Goal: Task Accomplishment & Management: Manage account settings

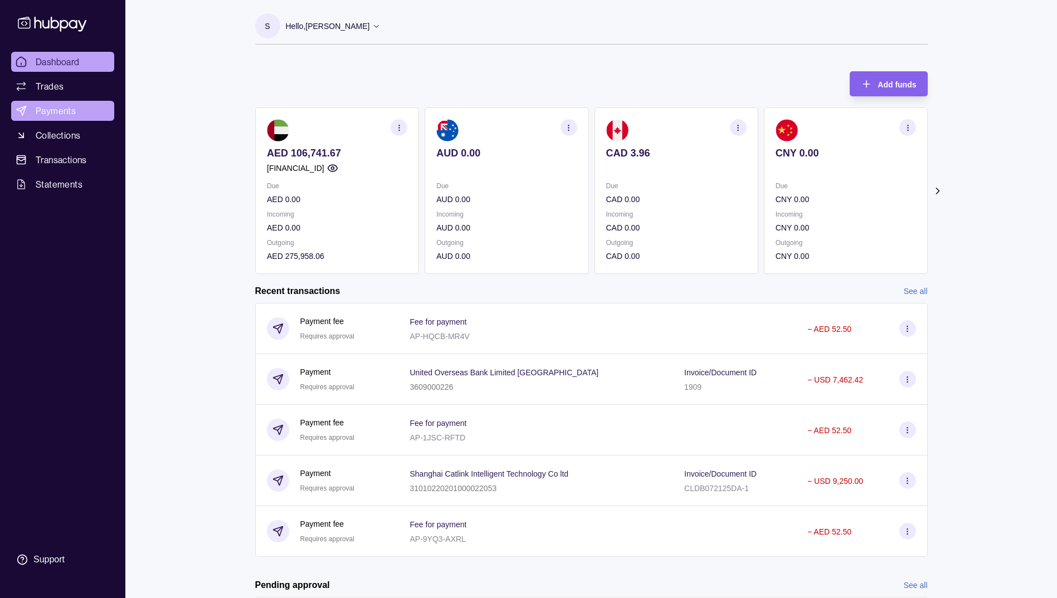
click at [48, 108] on span "Payments" at bounding box center [56, 110] width 40 height 13
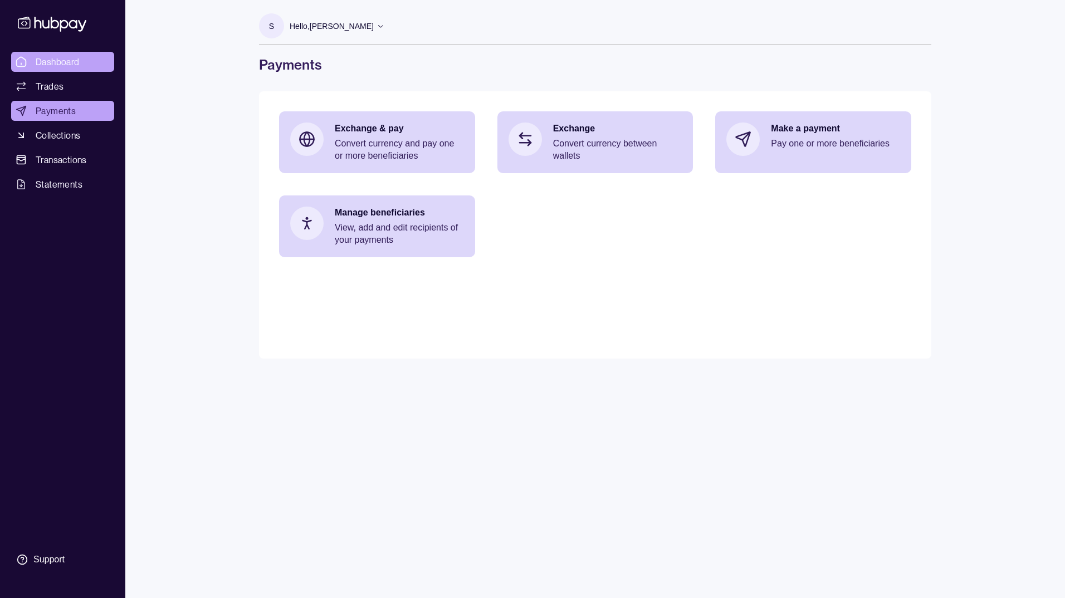
click at [47, 65] on span "Dashboard" at bounding box center [58, 61] width 44 height 13
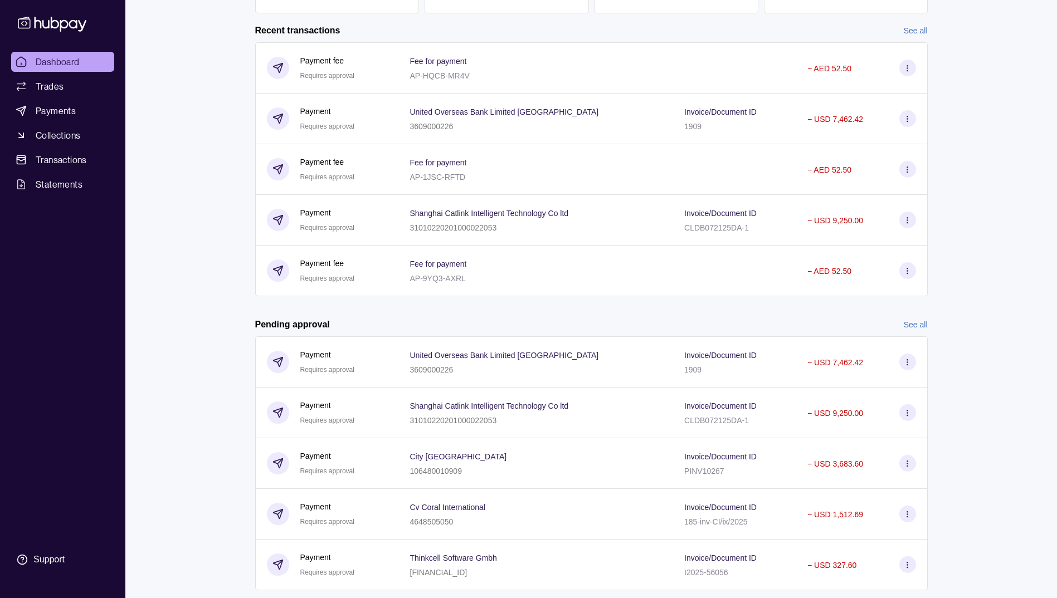
scroll to position [289, 0]
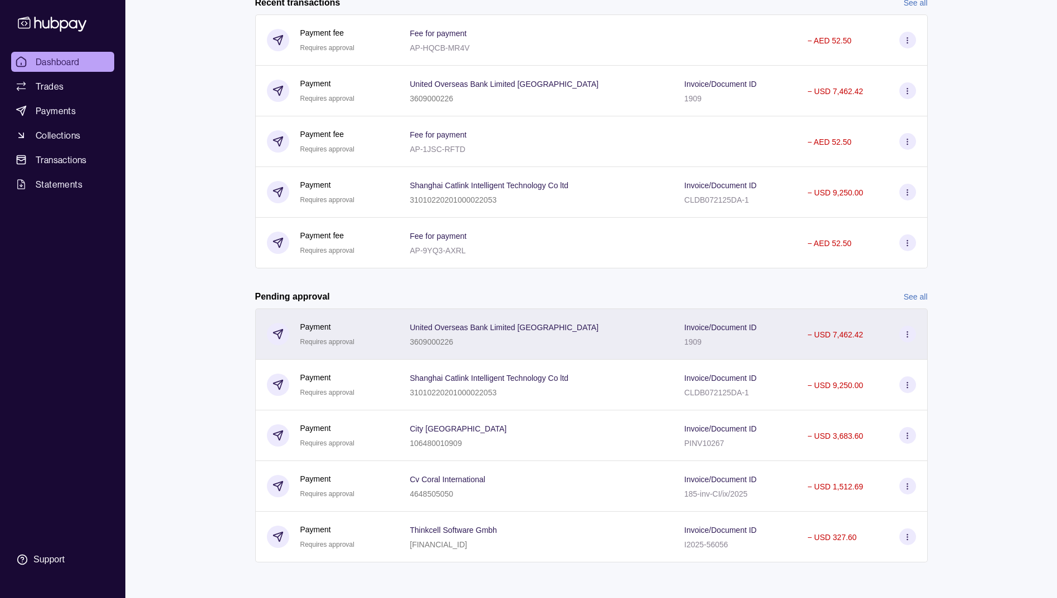
click at [906, 334] on icon at bounding box center [907, 334] width 8 height 8
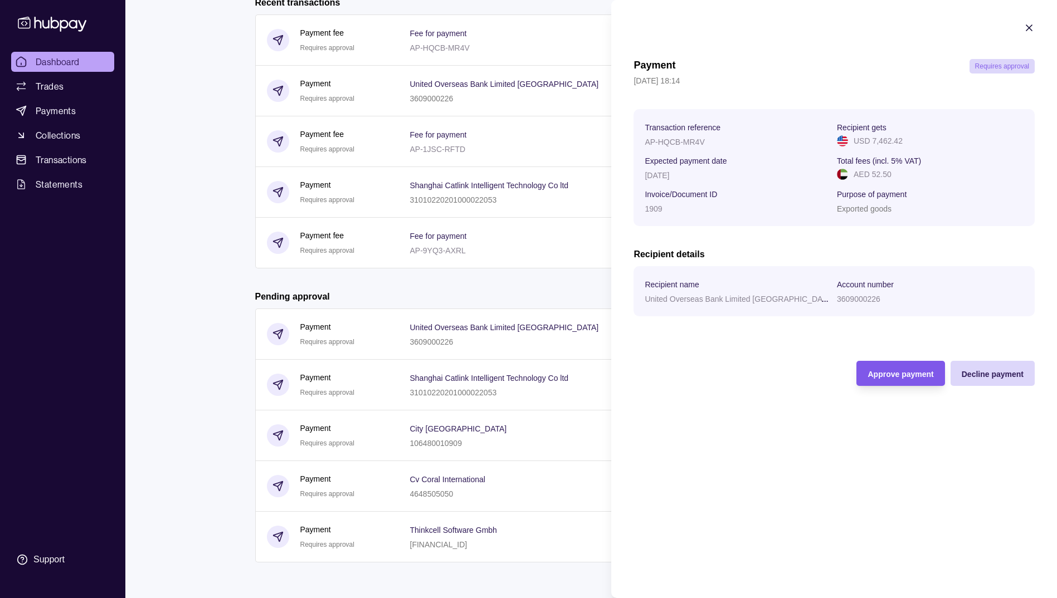
click at [892, 372] on span "Approve payment" at bounding box center [900, 374] width 66 height 9
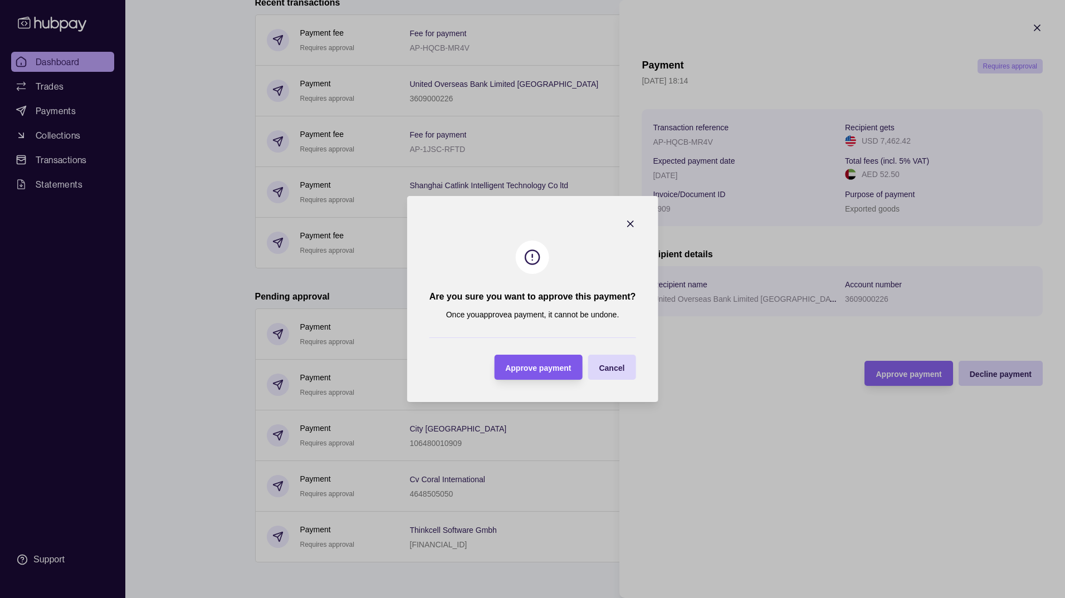
click at [550, 368] on span "Approve payment" at bounding box center [538, 368] width 66 height 9
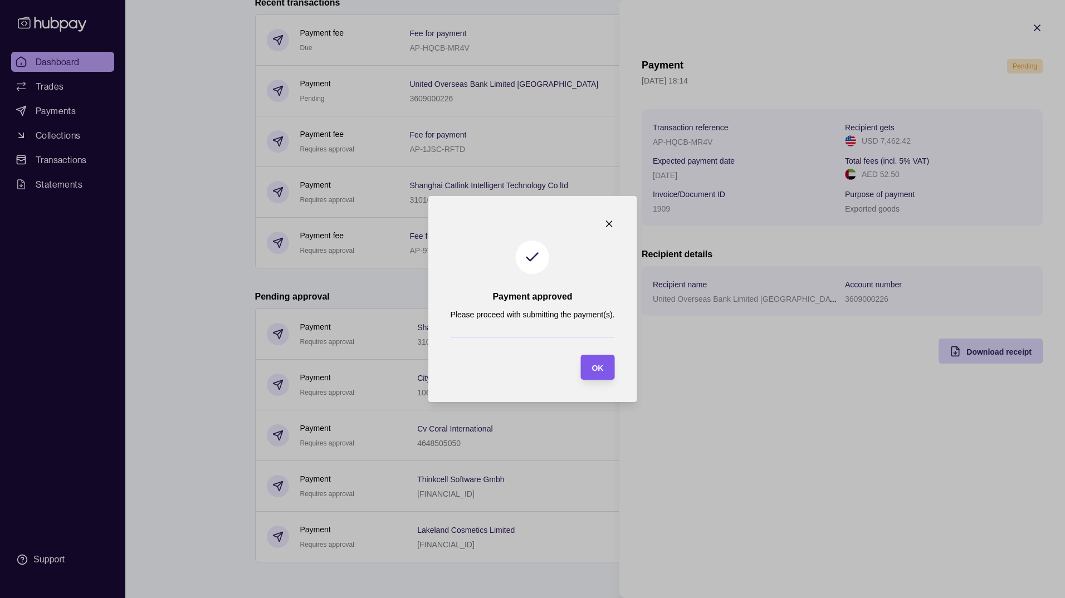
click at [601, 364] on span "OK" at bounding box center [598, 368] width 12 height 9
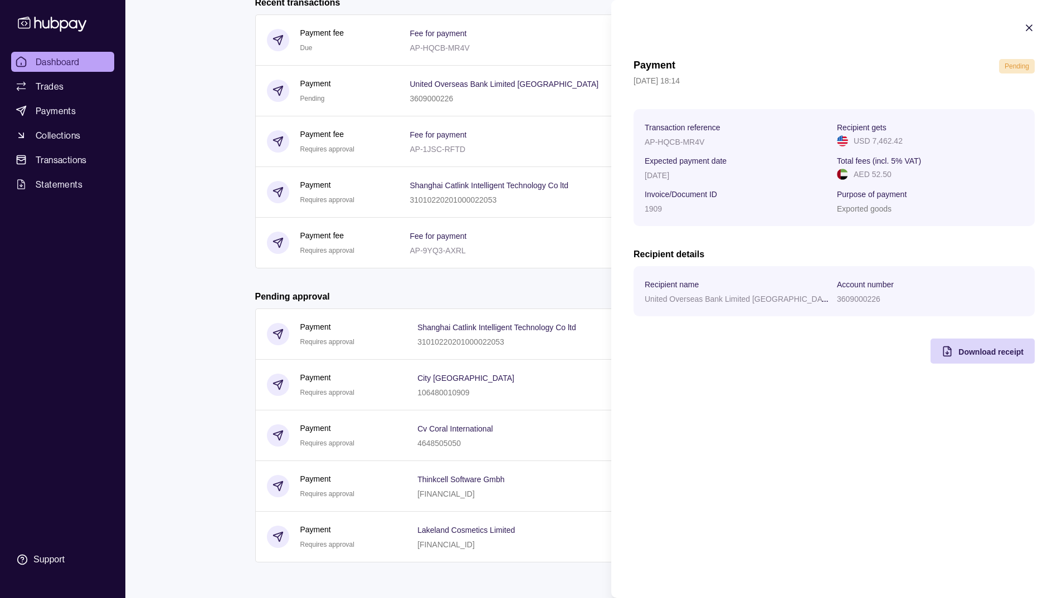
click at [520, 287] on html "Dashboard Trades Payments Collections Transactions Statements Support S Hello, …" at bounding box center [528, 154] width 1057 height 887
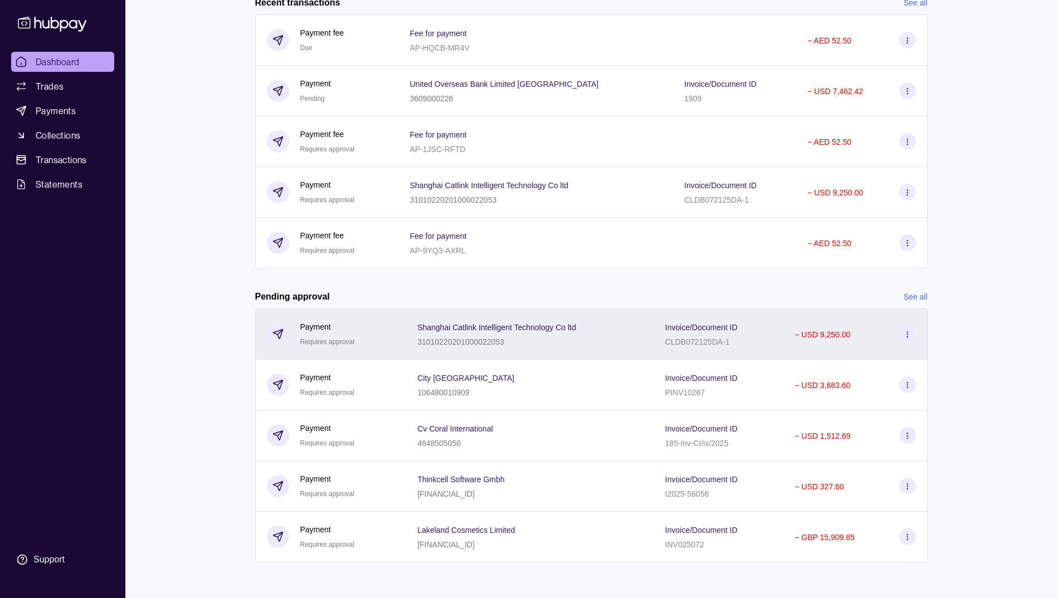
click at [906, 333] on icon at bounding box center [907, 334] width 8 height 8
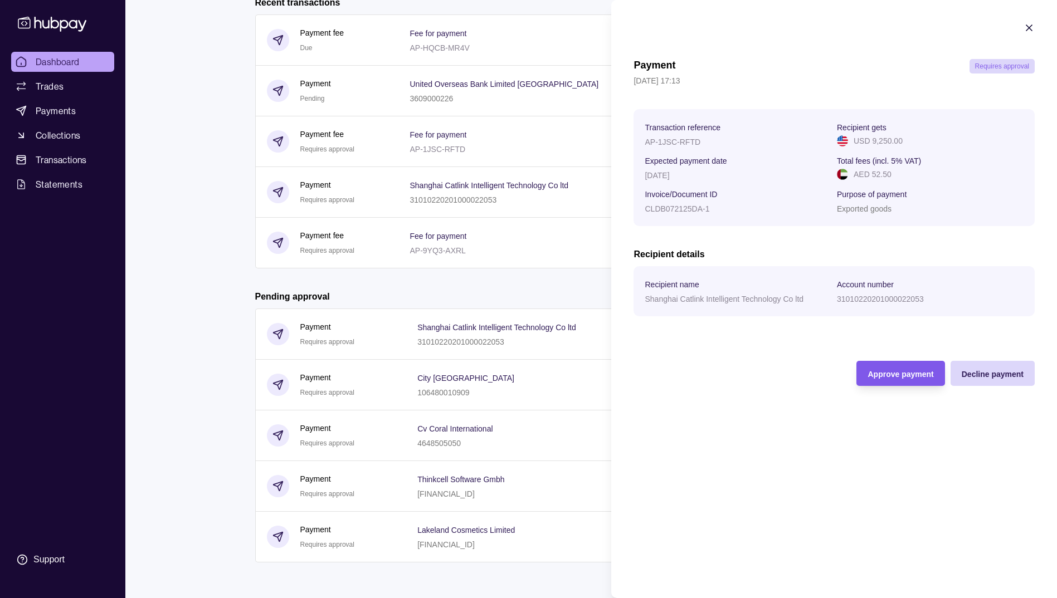
click at [884, 368] on div "Approve payment" at bounding box center [900, 373] width 66 height 13
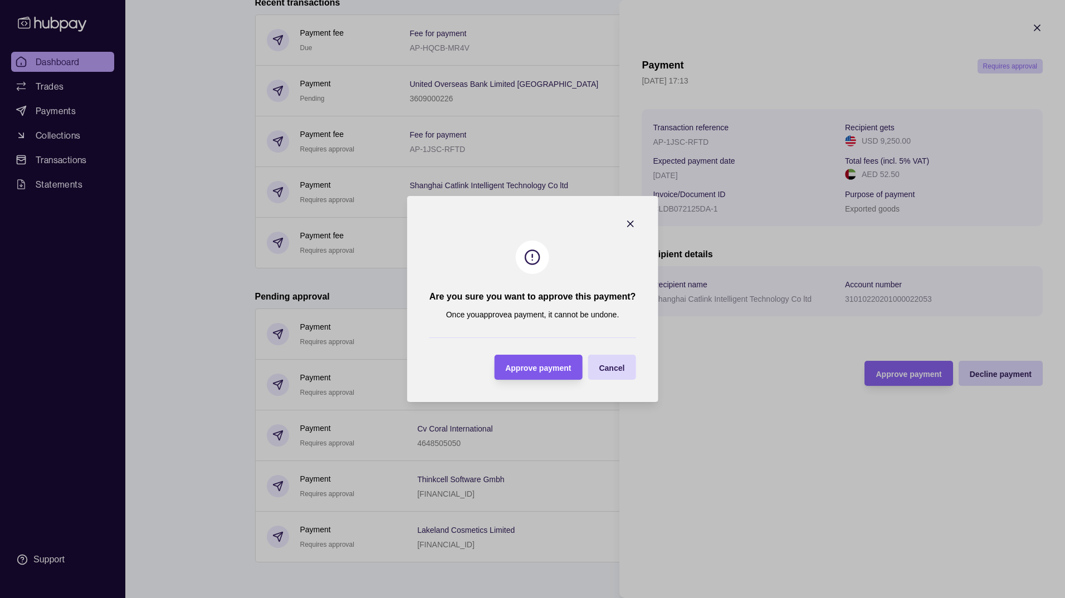
click at [569, 362] on div "Approve payment" at bounding box center [538, 367] width 66 height 13
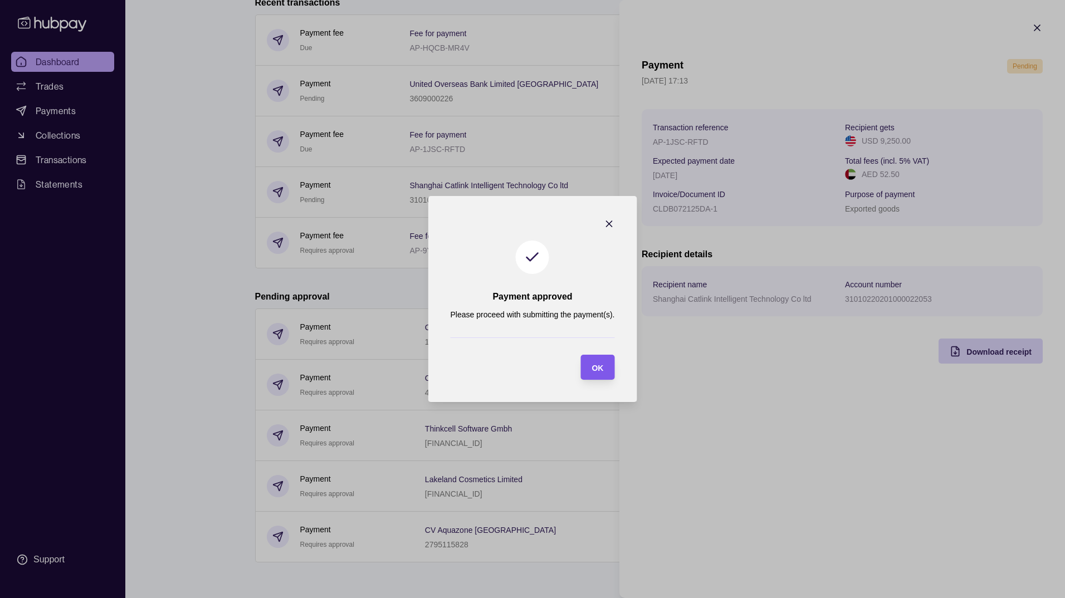
click at [589, 375] on div "OK" at bounding box center [589, 367] width 28 height 25
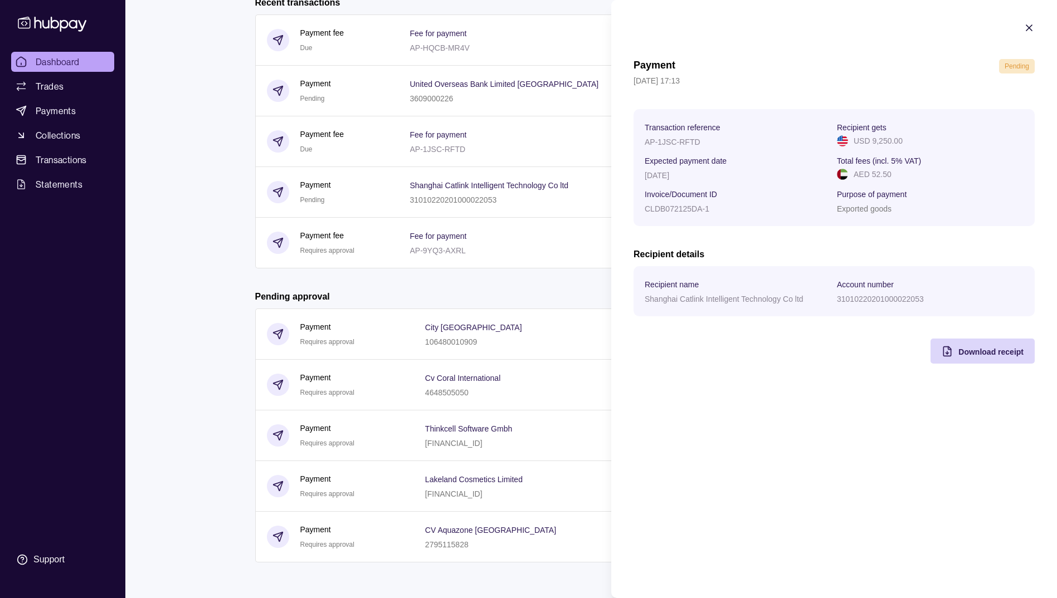
click at [584, 296] on html "Dashboard Trades Payments Collections Transactions Statements Support S Hello, …" at bounding box center [528, 154] width 1057 height 887
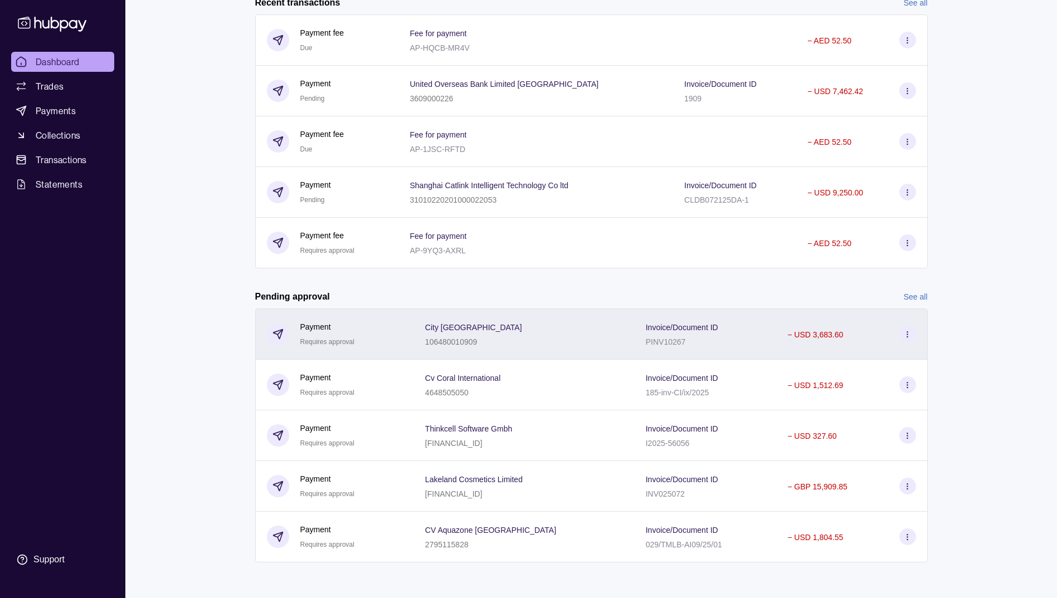
click at [910, 333] on icon at bounding box center [907, 334] width 8 height 8
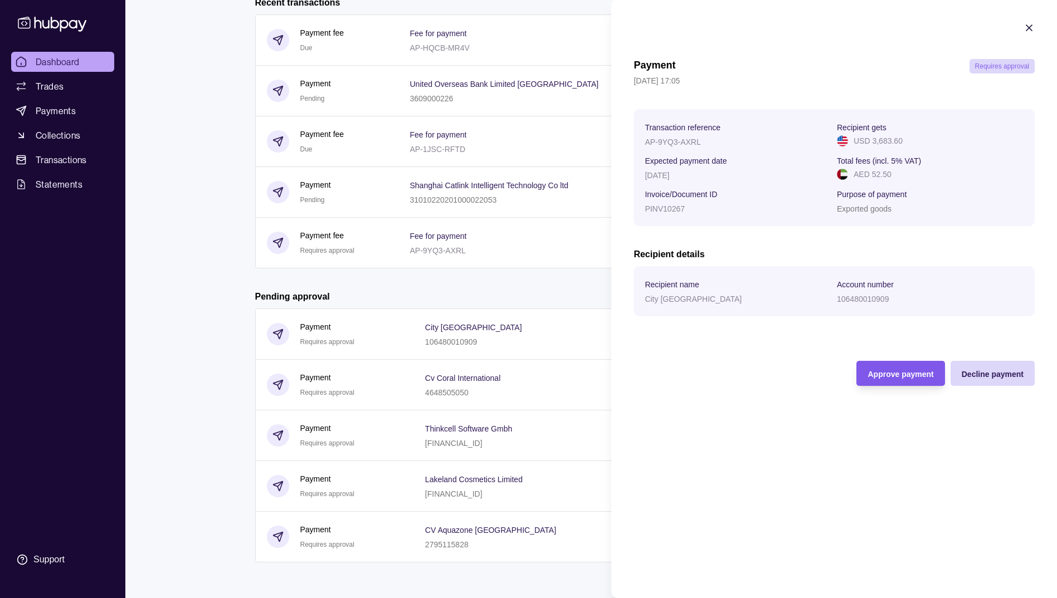
click at [873, 373] on span "Approve payment" at bounding box center [900, 374] width 66 height 9
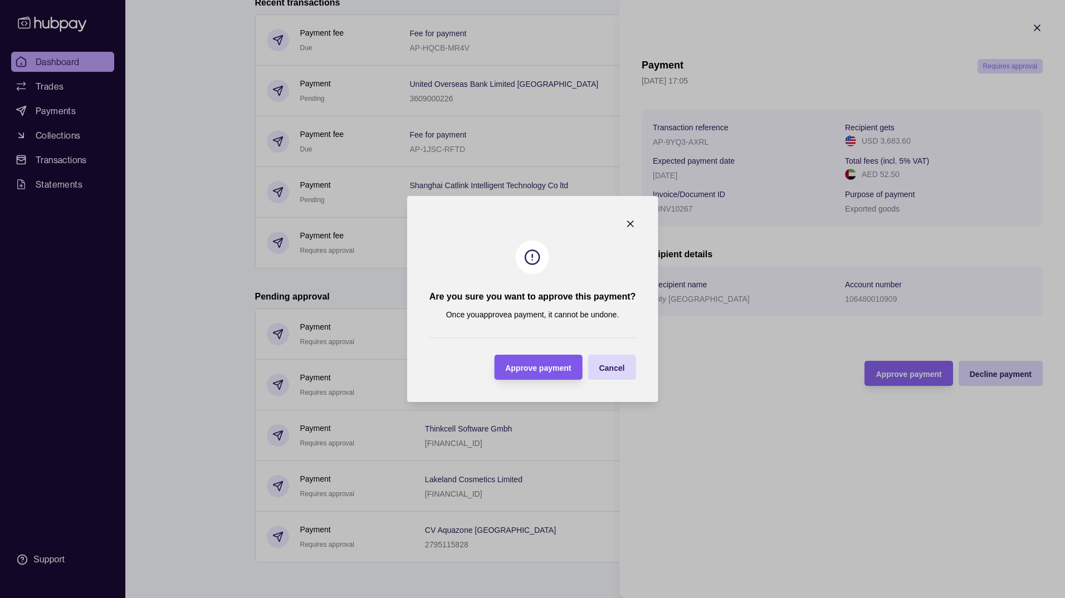
click at [497, 368] on div "button" at bounding box center [494, 367] width 9 height 9
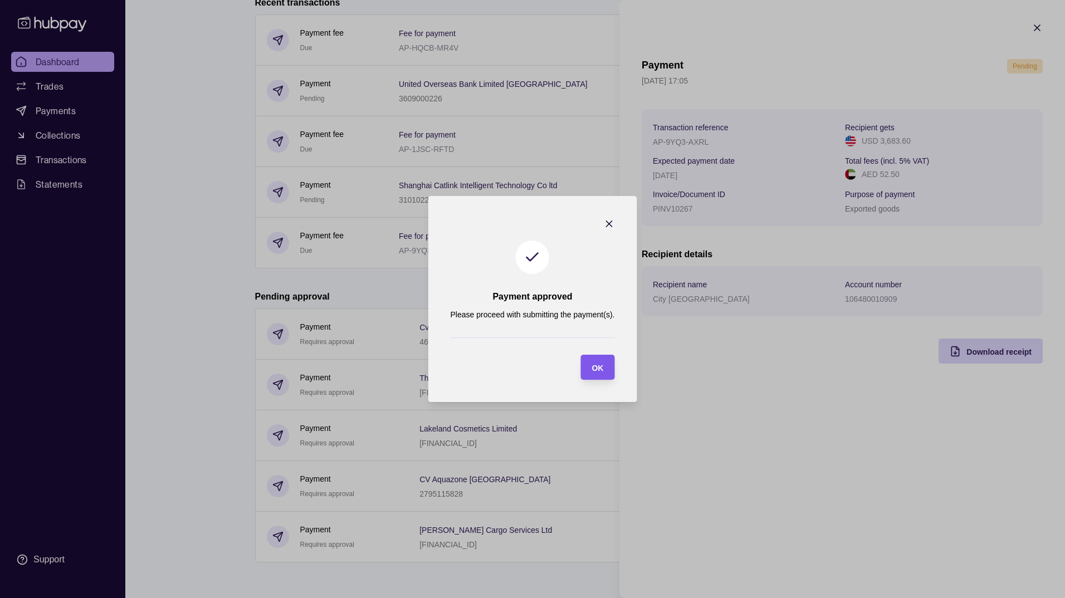
click at [595, 362] on div "OK" at bounding box center [598, 367] width 12 height 13
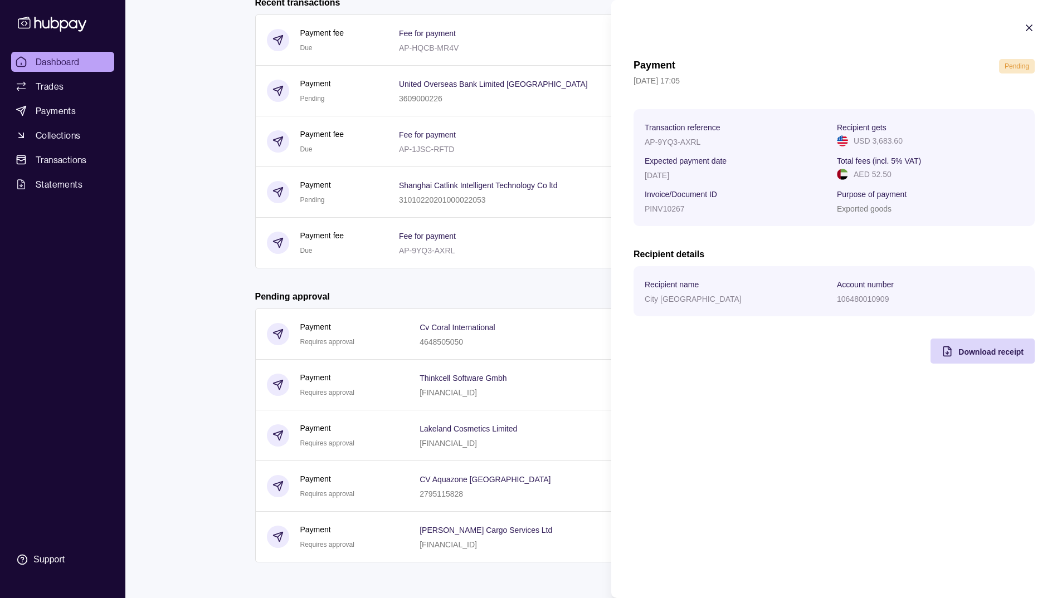
click at [535, 293] on html "Dashboard Trades Payments Collections Transactions Statements Support S Hello, …" at bounding box center [528, 154] width 1057 height 887
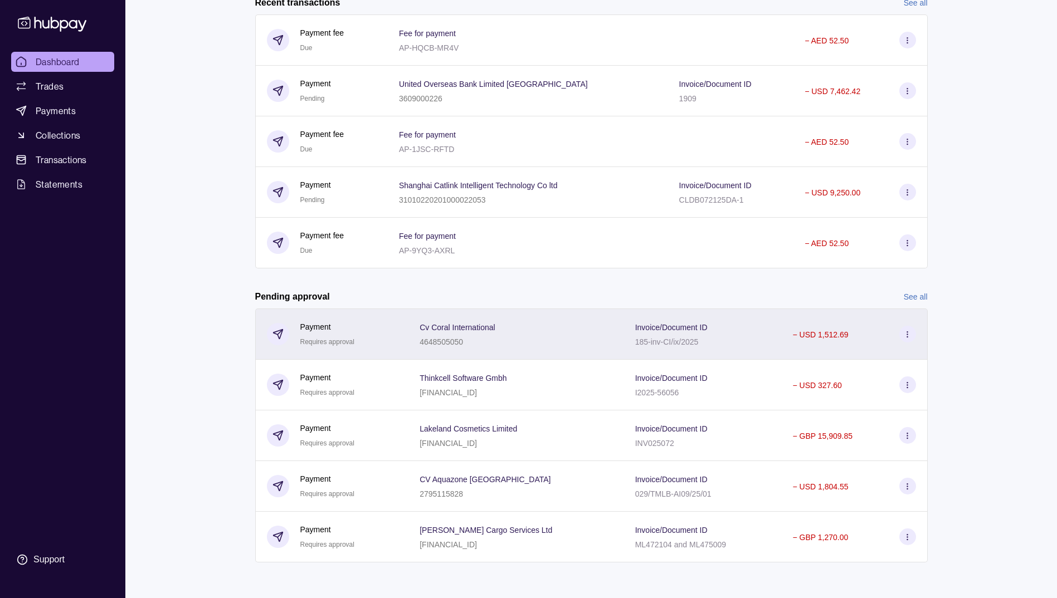
click at [907, 333] on icon at bounding box center [907, 334] width 8 height 8
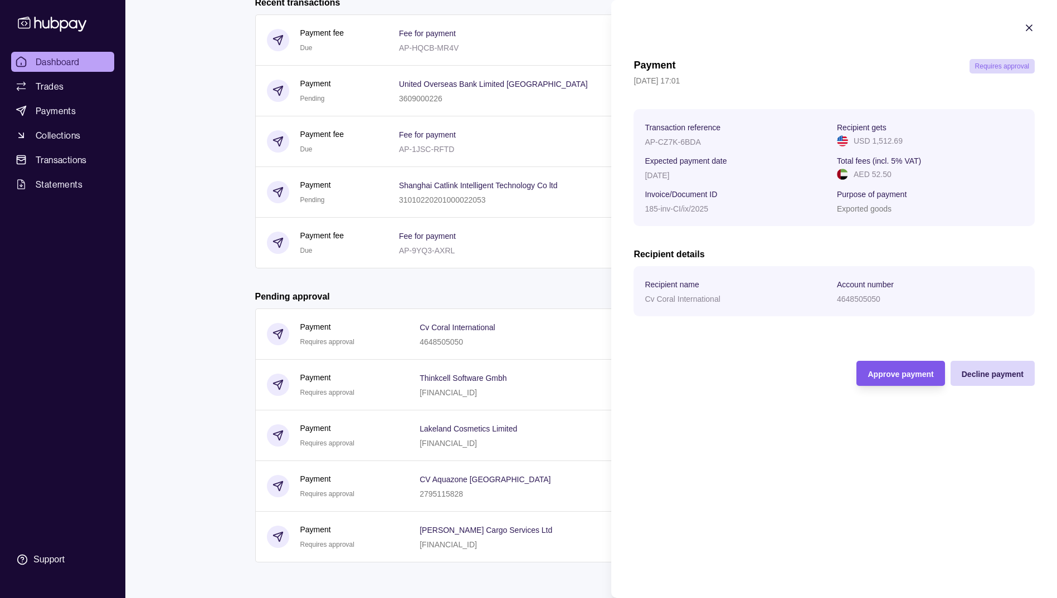
click at [892, 382] on div "Approve payment" at bounding box center [892, 373] width 82 height 25
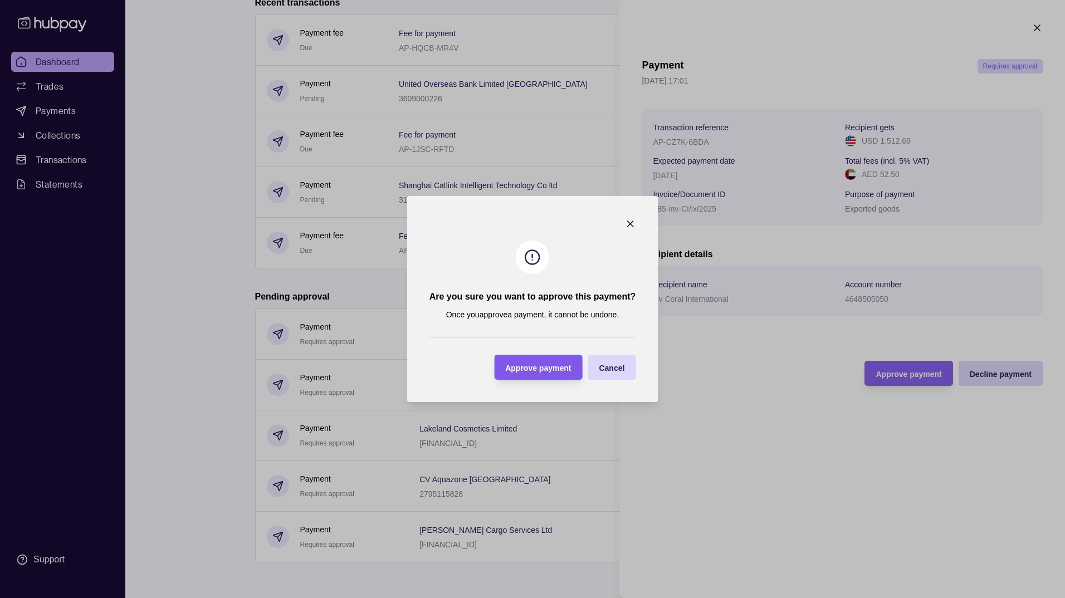
click at [556, 369] on span "Approve payment" at bounding box center [538, 368] width 66 height 9
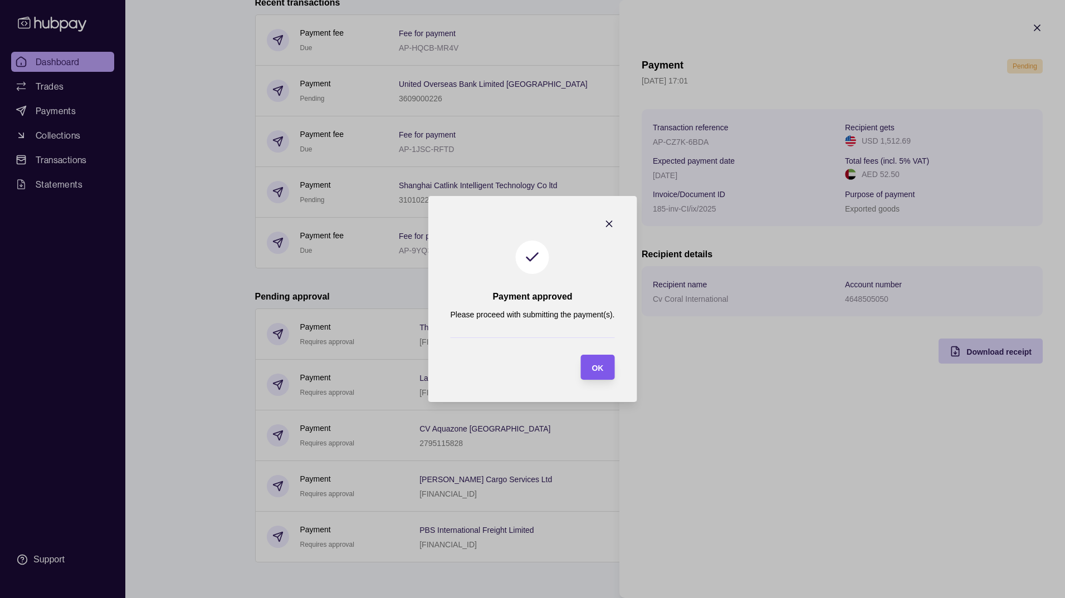
click at [598, 357] on div "OK" at bounding box center [589, 367] width 28 height 25
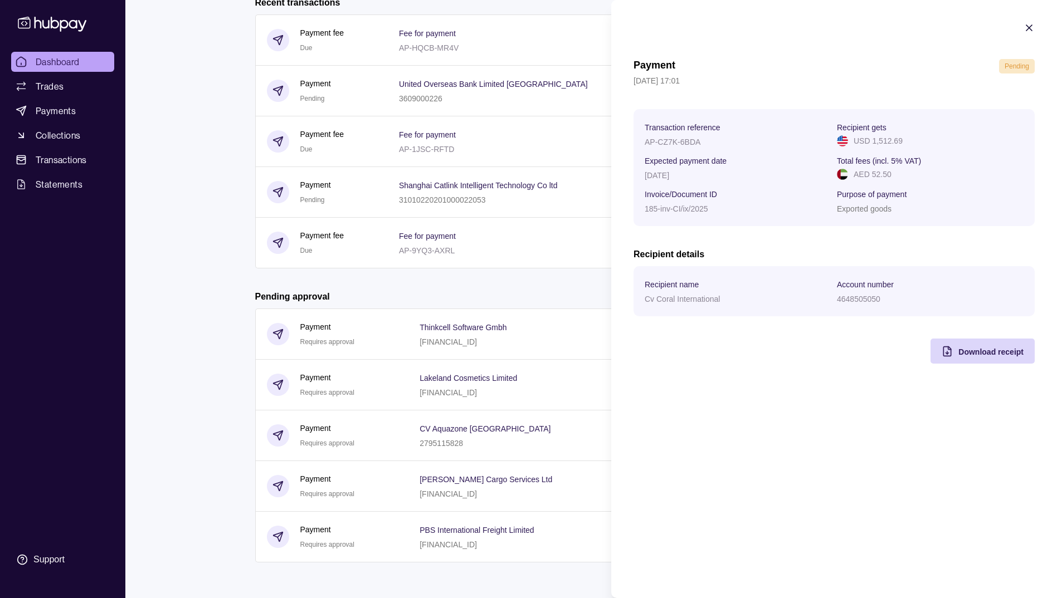
click at [587, 300] on html "Dashboard Trades Payments Collections Transactions Statements Support S Hello, …" at bounding box center [528, 154] width 1057 height 887
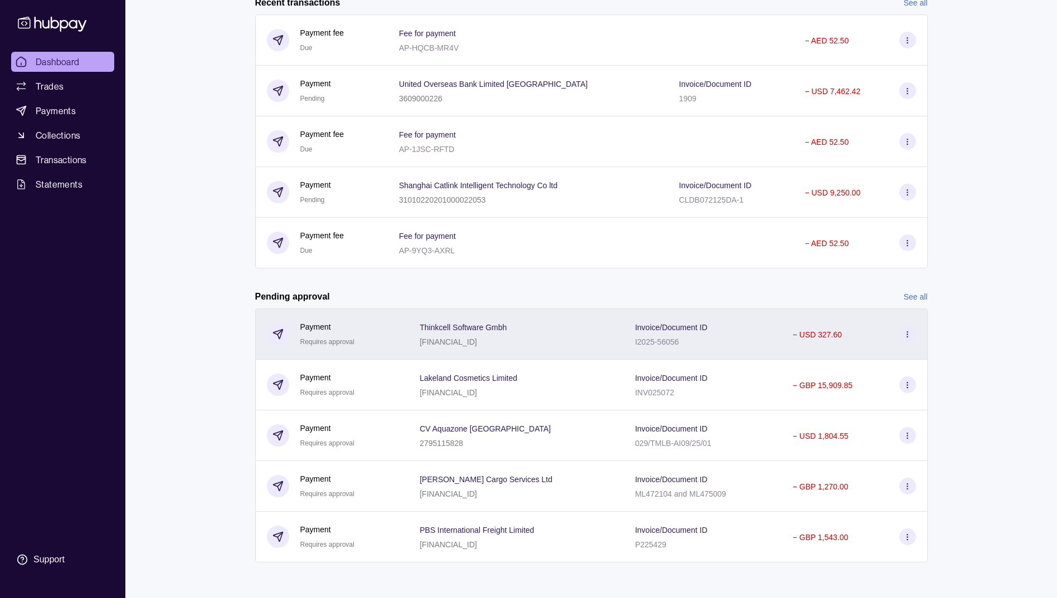
click at [905, 333] on icon at bounding box center [907, 334] width 8 height 8
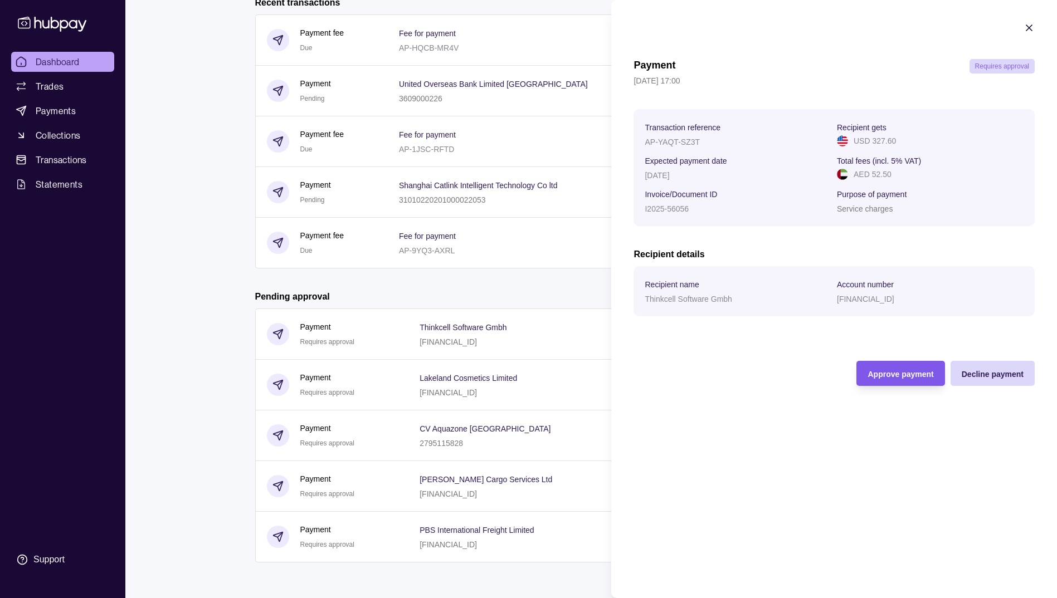
click at [891, 374] on span "Approve payment" at bounding box center [900, 374] width 66 height 9
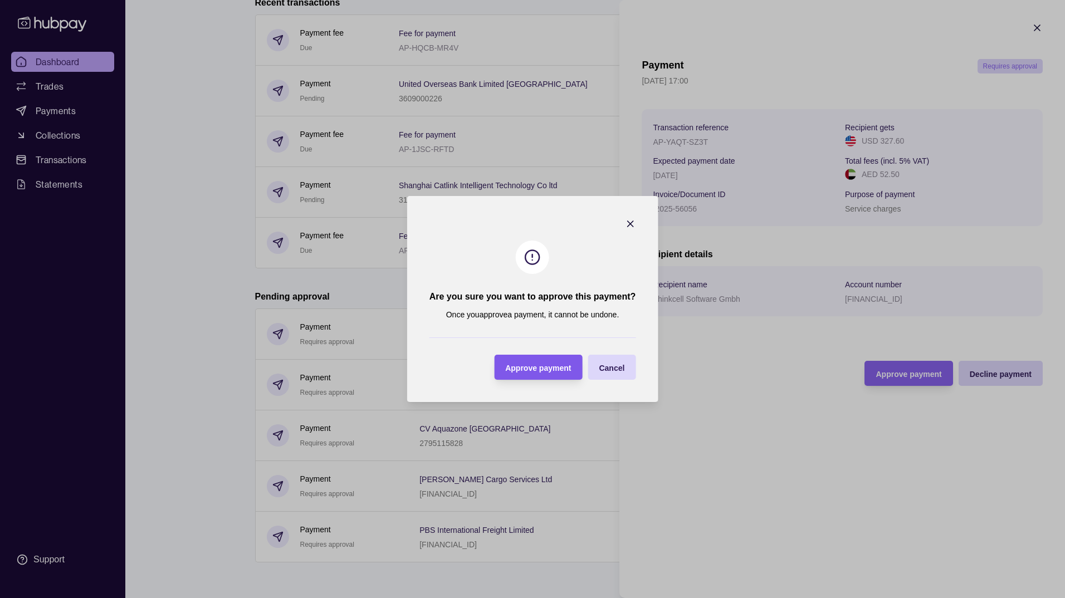
click at [526, 375] on div "Approve payment" at bounding box center [530, 367] width 82 height 25
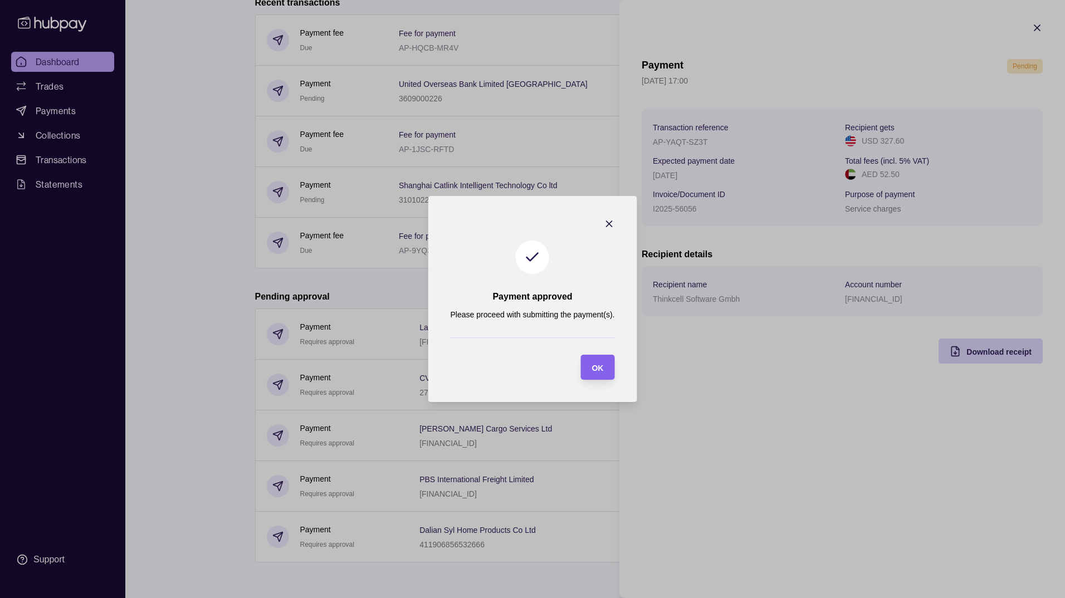
click at [608, 367] on section "OK" at bounding box center [597, 367] width 34 height 25
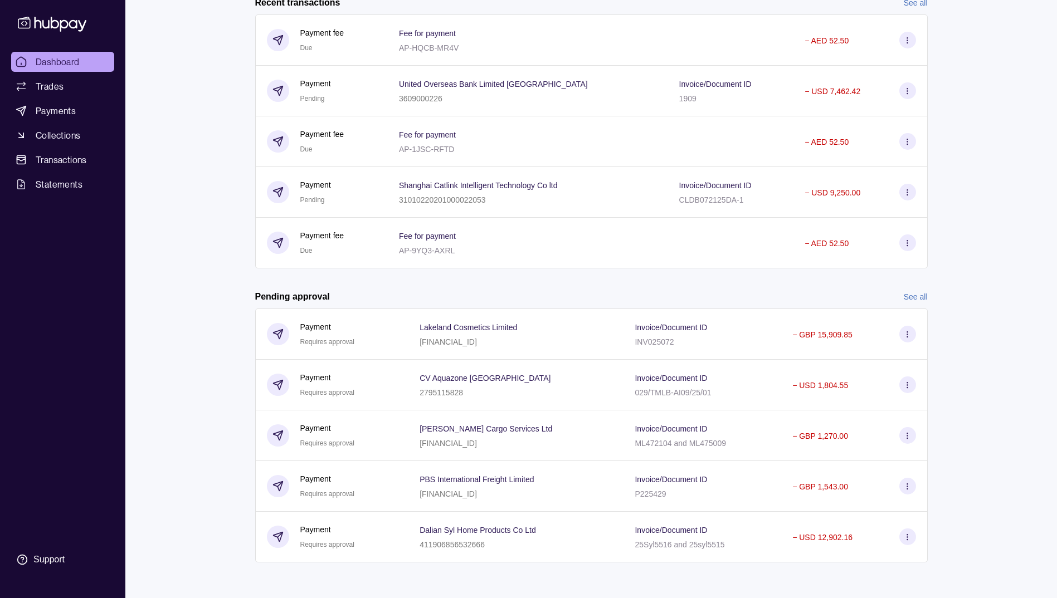
click at [565, 295] on html "Dashboard Trades Payments Collections Transactions Statements Support S Hello, …" at bounding box center [528, 154] width 1057 height 887
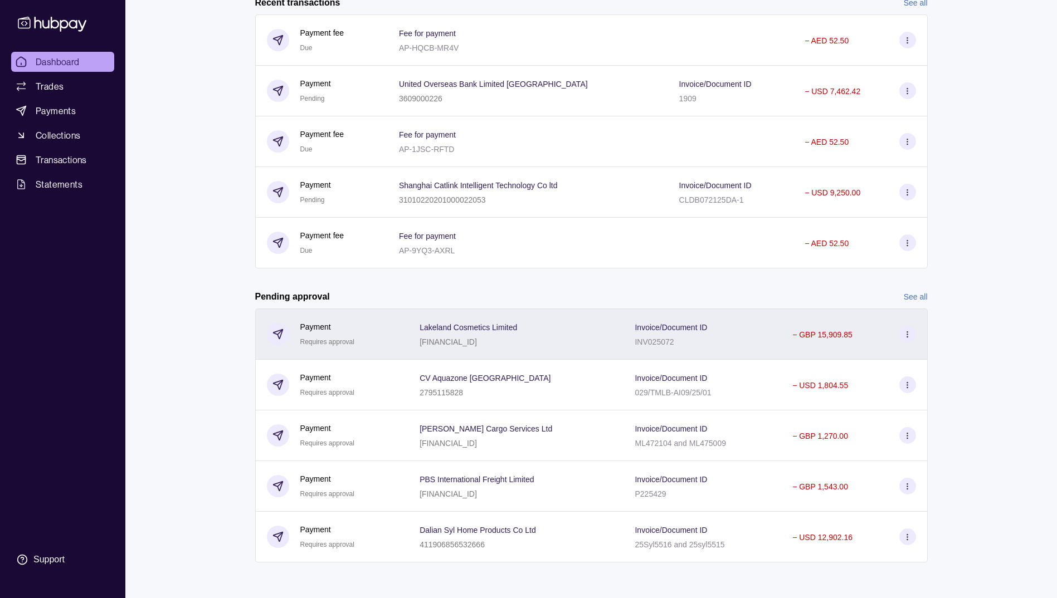
click at [909, 338] on icon at bounding box center [907, 334] width 8 height 8
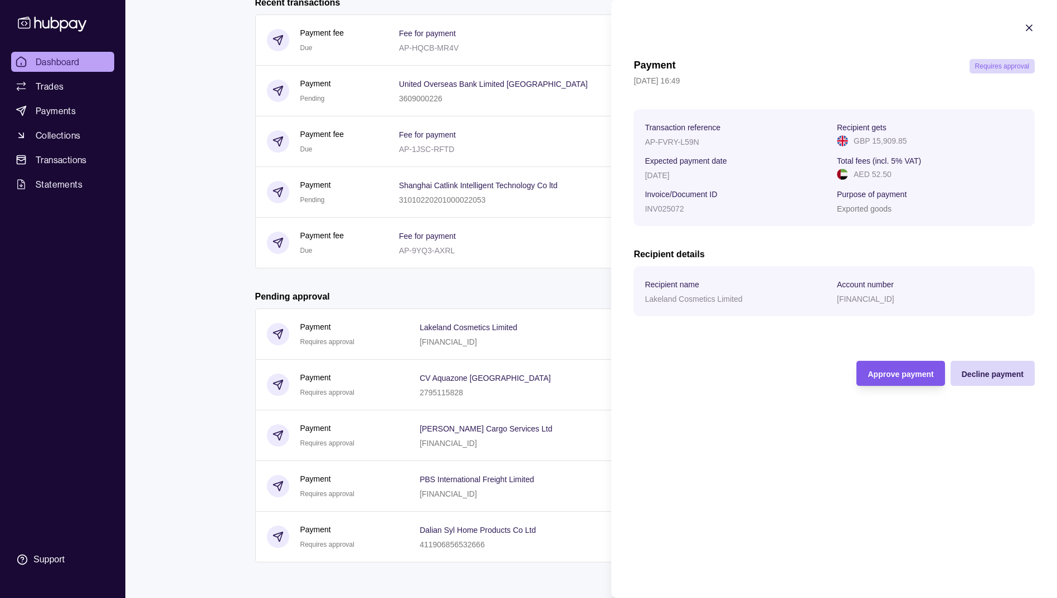
click at [899, 375] on span "Approve payment" at bounding box center [900, 374] width 66 height 9
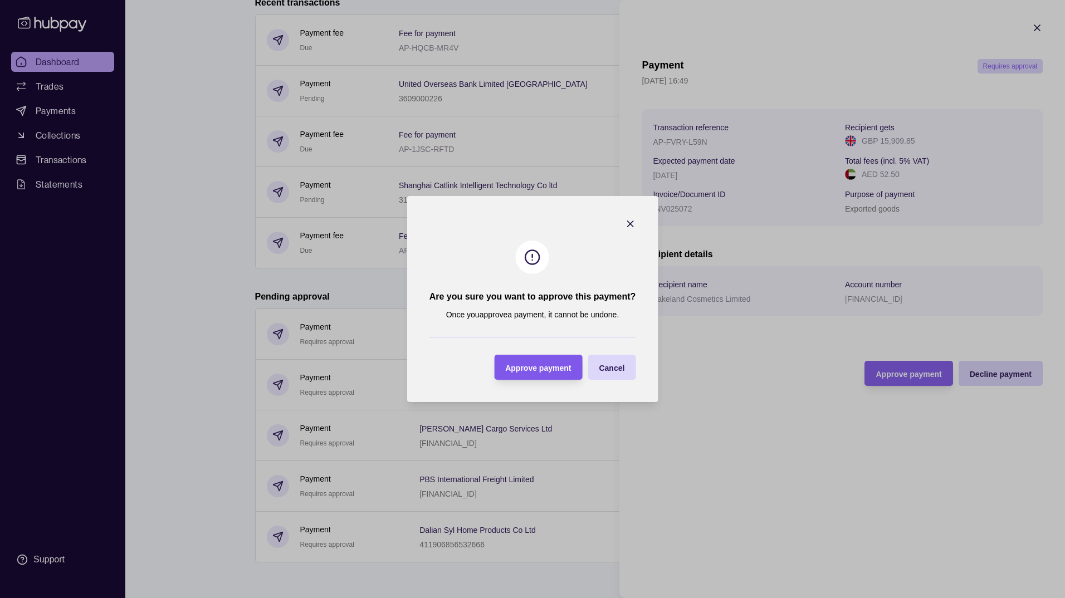
click at [544, 367] on span "Approve payment" at bounding box center [538, 368] width 66 height 9
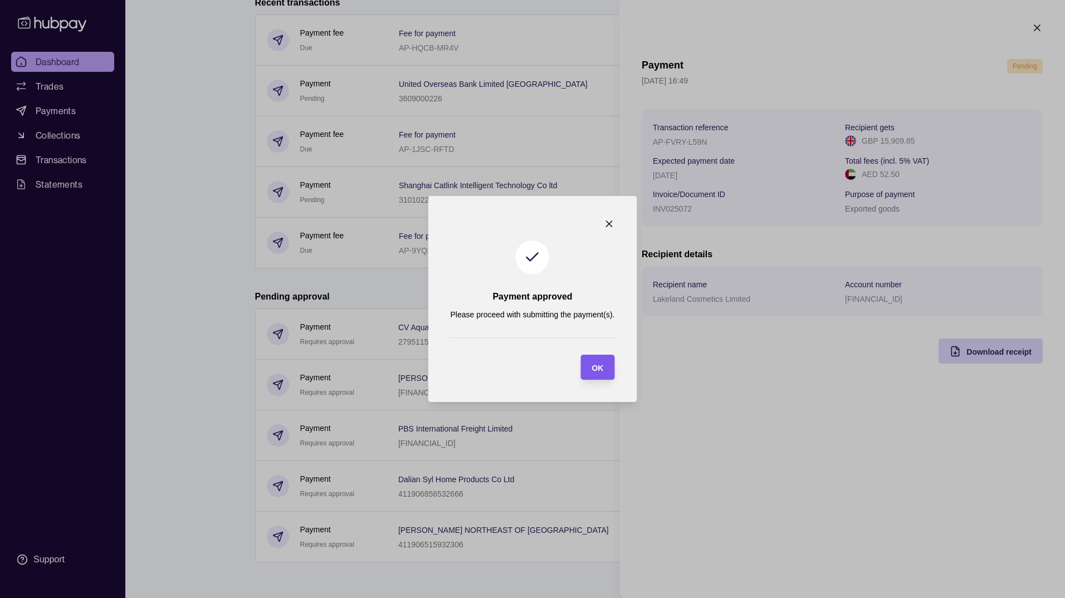
click at [587, 370] on div "OK" at bounding box center [589, 367] width 28 height 25
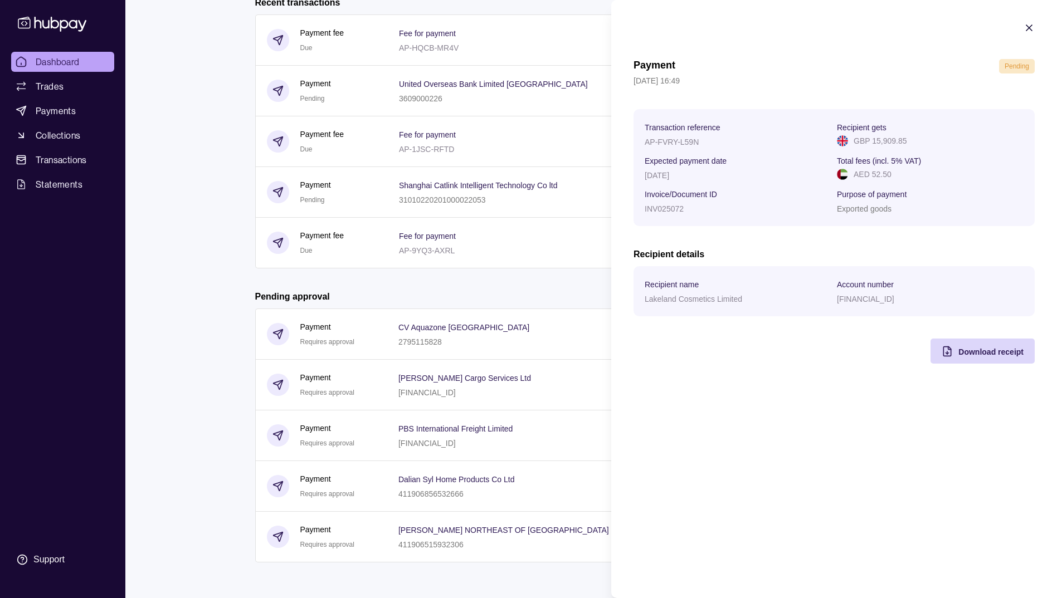
click at [580, 304] on html "Dashboard Trades Payments Collections Transactions Statements Support S Hello, …" at bounding box center [528, 154] width 1057 height 887
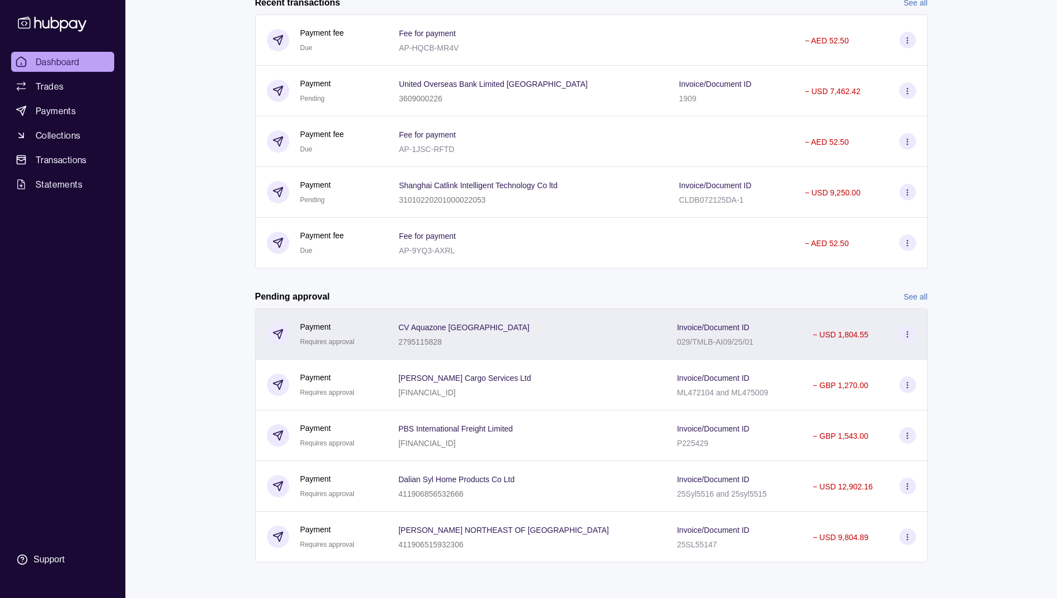
click at [906, 336] on icon at bounding box center [907, 334] width 8 height 8
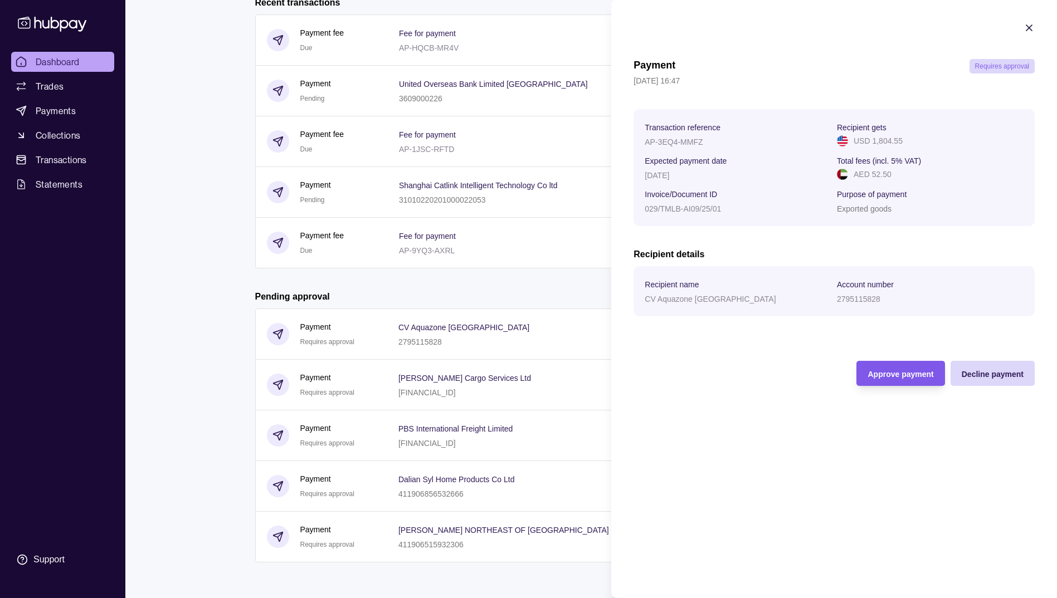
click at [873, 381] on div "Approve payment" at bounding box center [892, 373] width 82 height 25
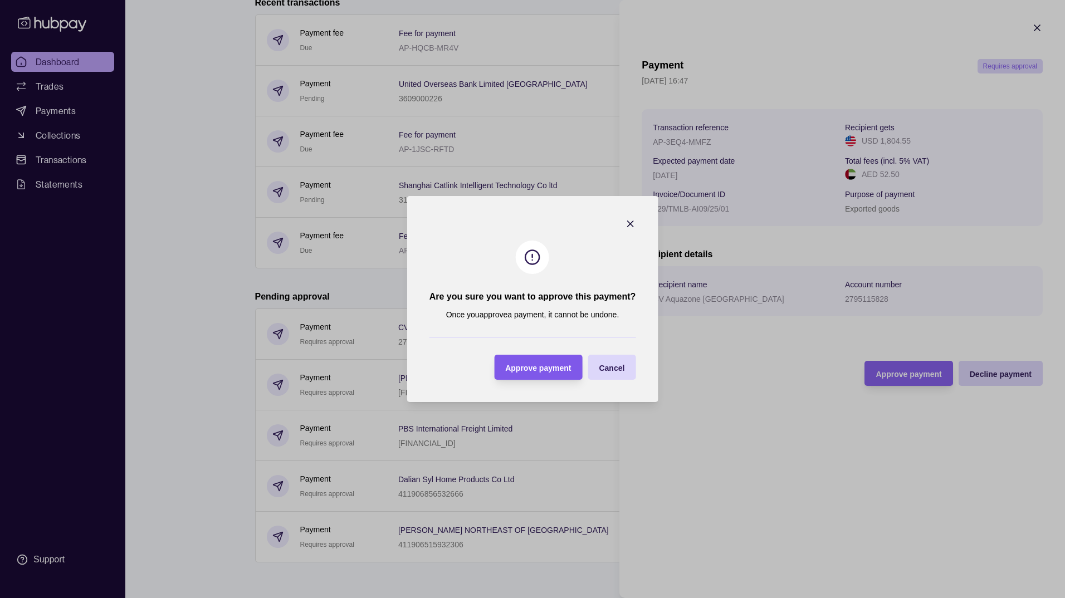
click at [560, 365] on span "Approve payment" at bounding box center [538, 368] width 66 height 9
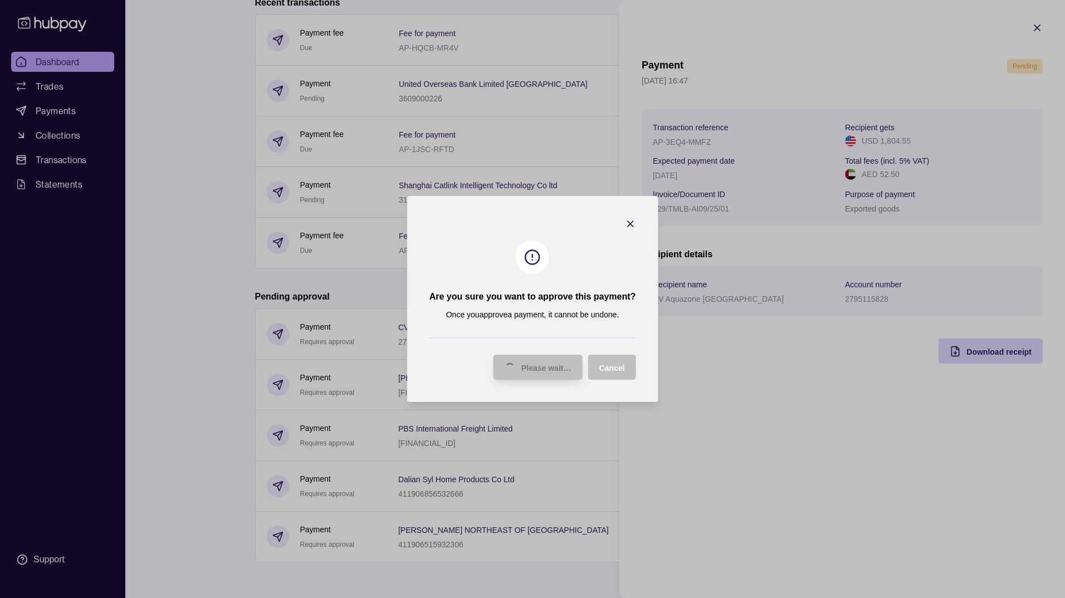
scroll to position [238, 0]
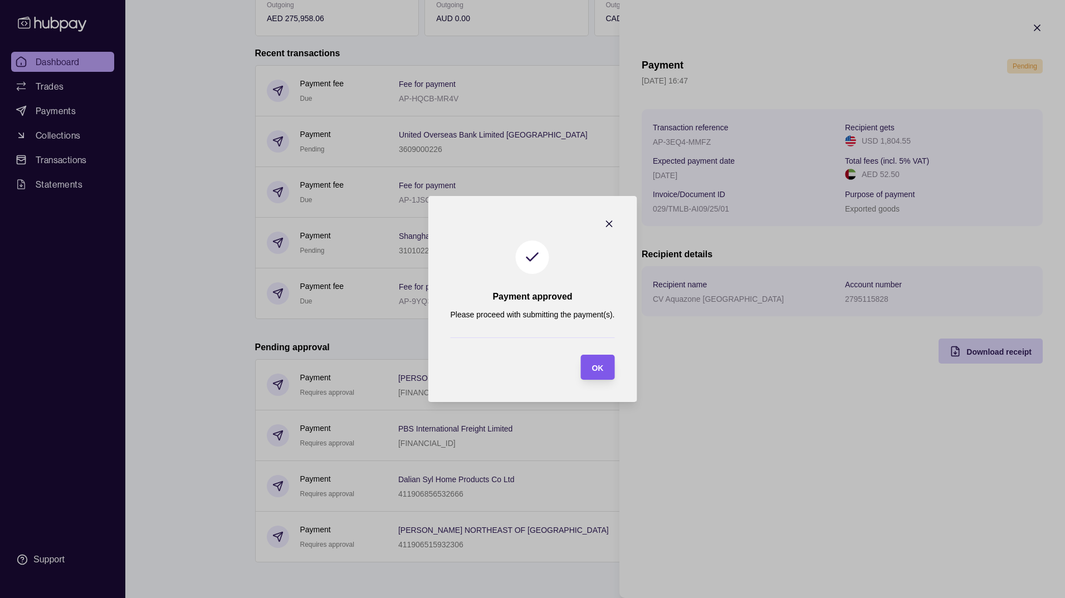
click at [595, 362] on div "OK" at bounding box center [598, 367] width 12 height 13
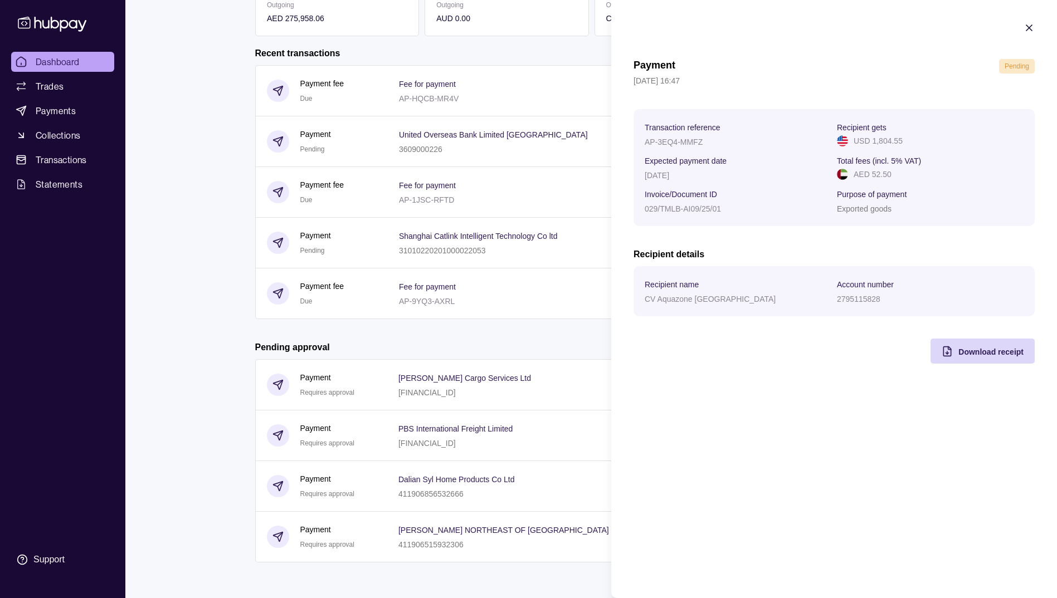
click at [559, 326] on html "Dashboard Trades Payments Collections Transactions Statements Support S Hello, …" at bounding box center [528, 180] width 1057 height 836
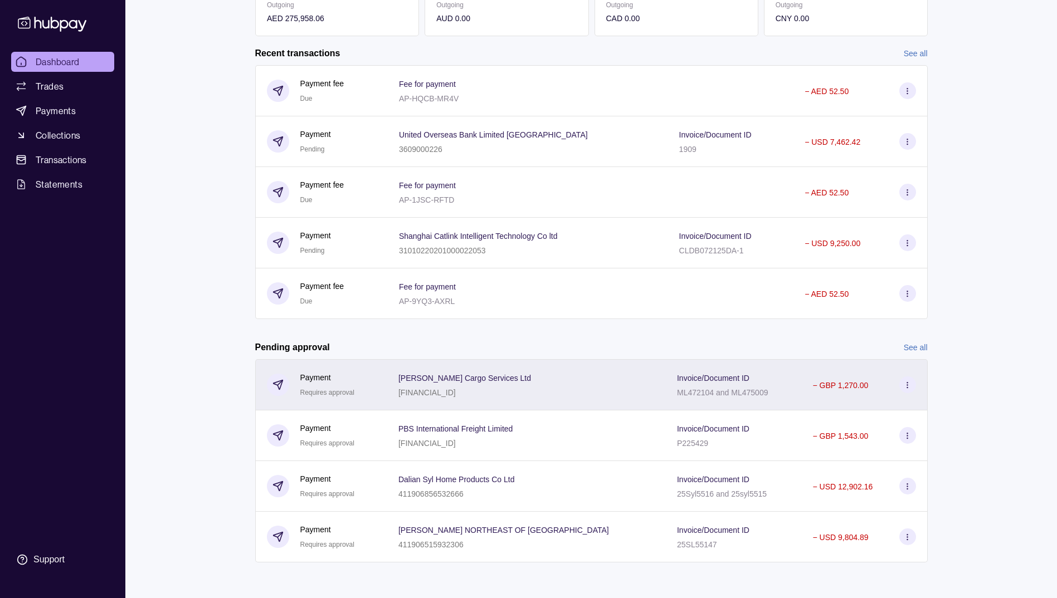
click at [905, 383] on icon at bounding box center [907, 385] width 8 height 8
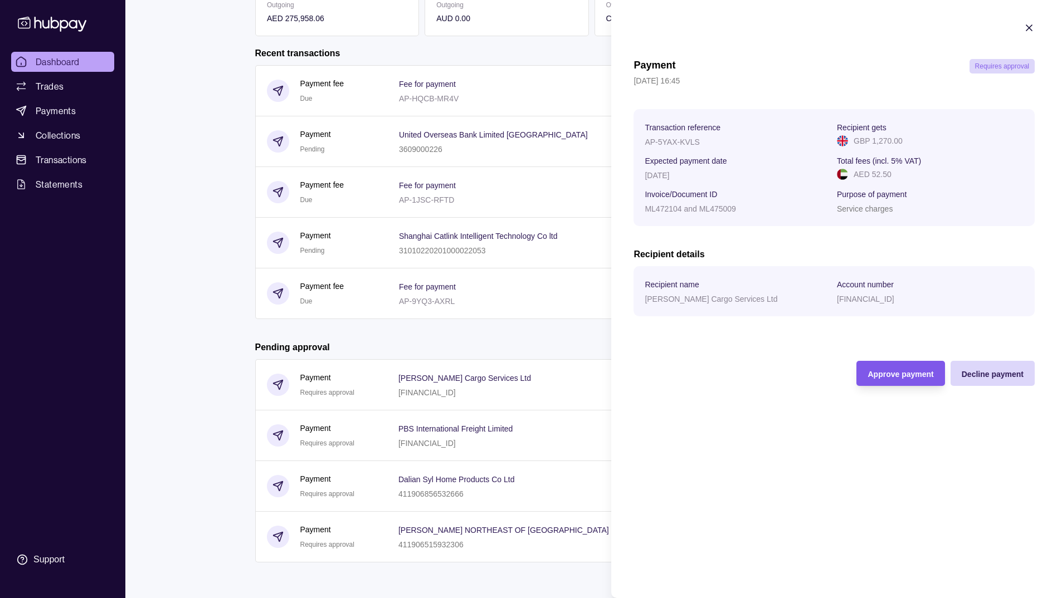
click at [876, 379] on div "Approve payment" at bounding box center [900, 373] width 66 height 13
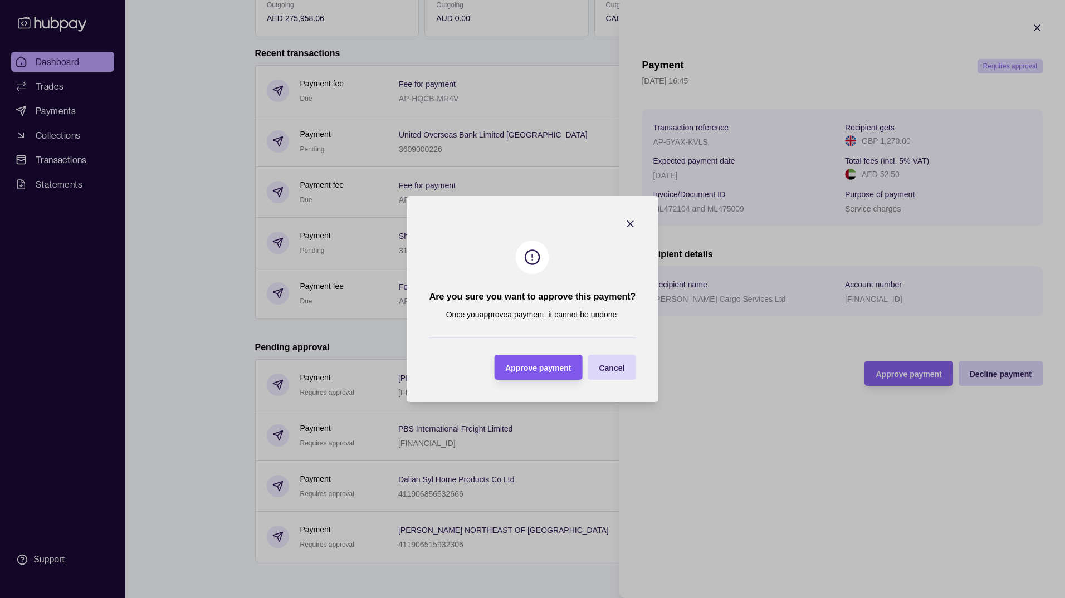
click at [543, 359] on div "Approve payment" at bounding box center [530, 367] width 82 height 25
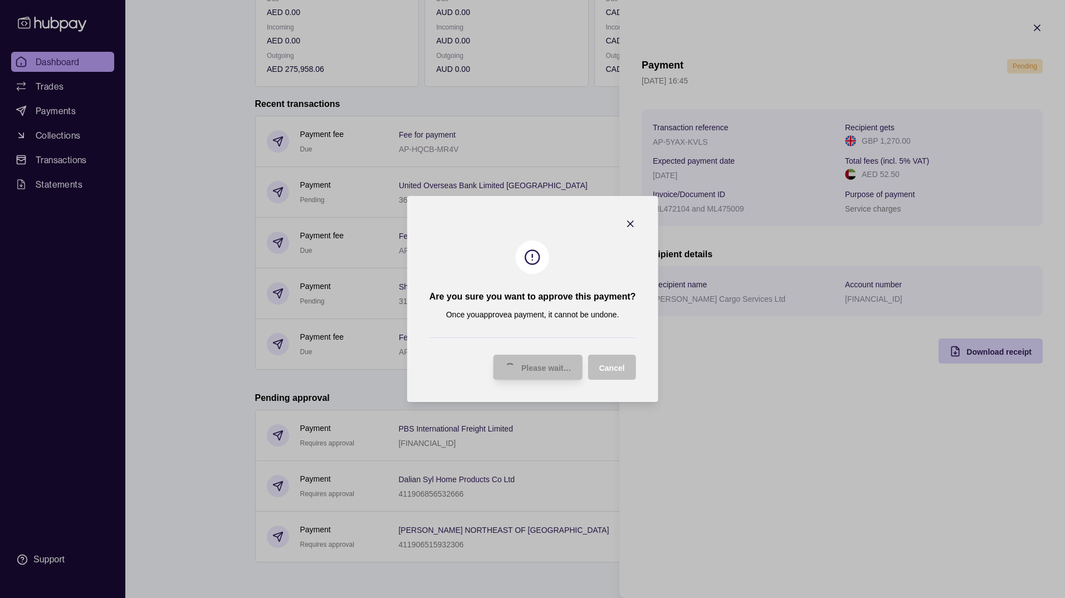
scroll to position [187, 0]
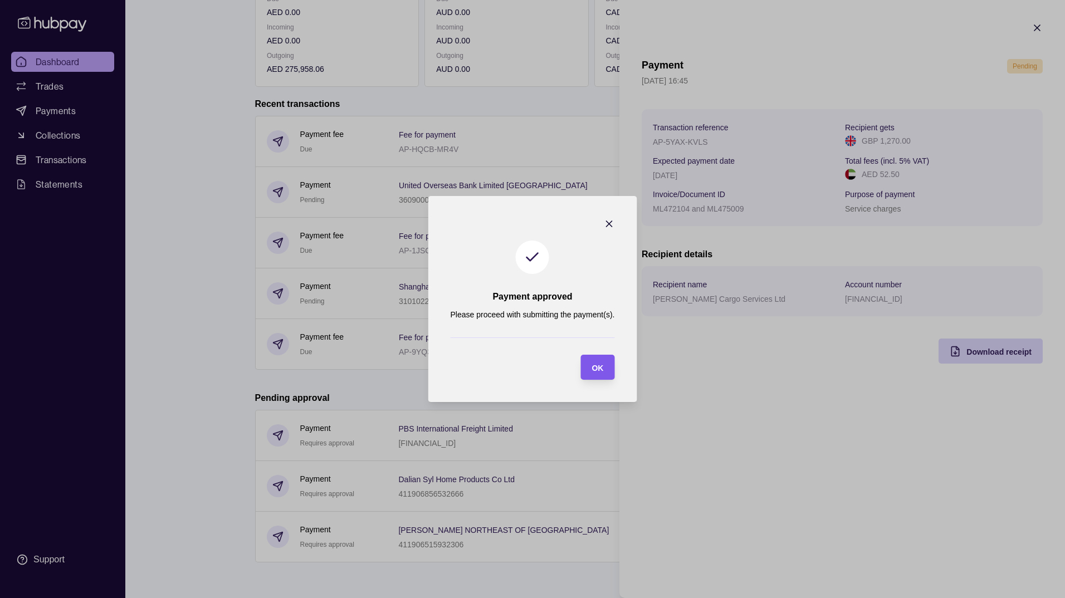
click at [595, 368] on span "OK" at bounding box center [598, 368] width 12 height 9
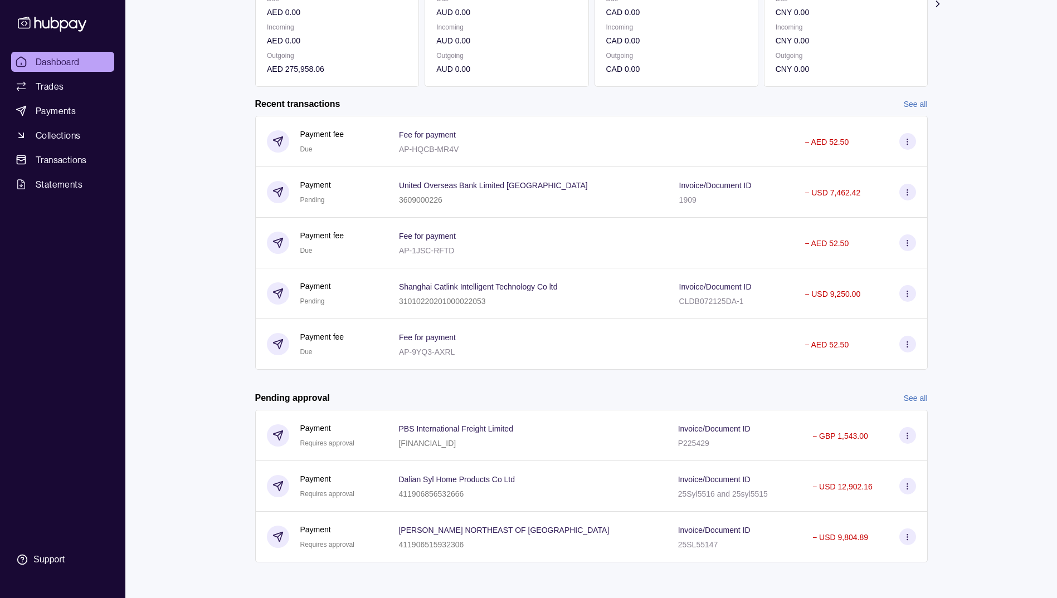
click at [549, 387] on html "Dashboard Trades Payments Collections Transactions Statements Support S Hello, …" at bounding box center [528, 205] width 1057 height 785
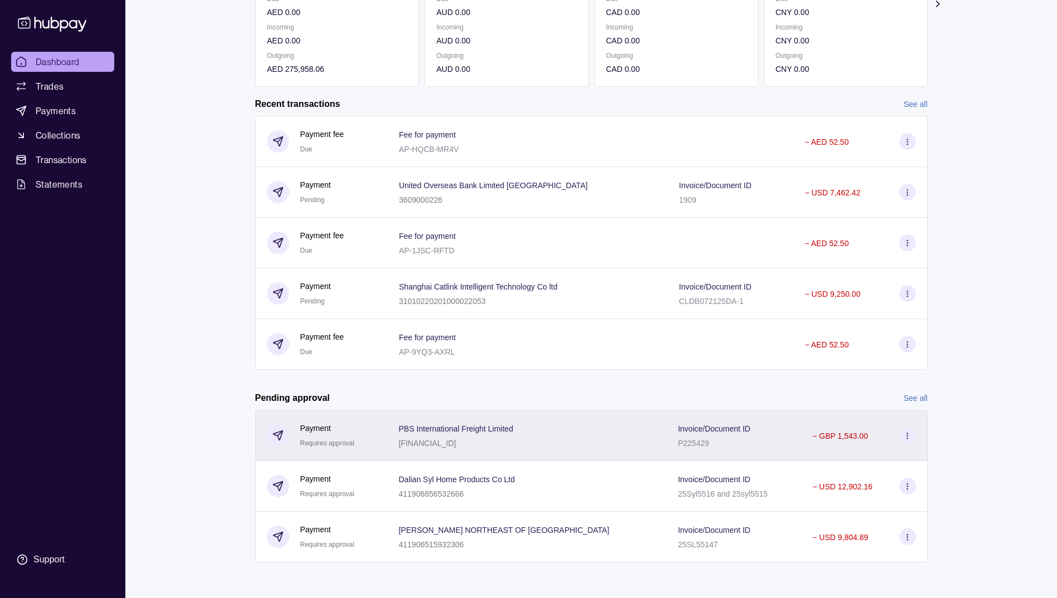
click at [910, 433] on icon at bounding box center [907, 436] width 8 height 8
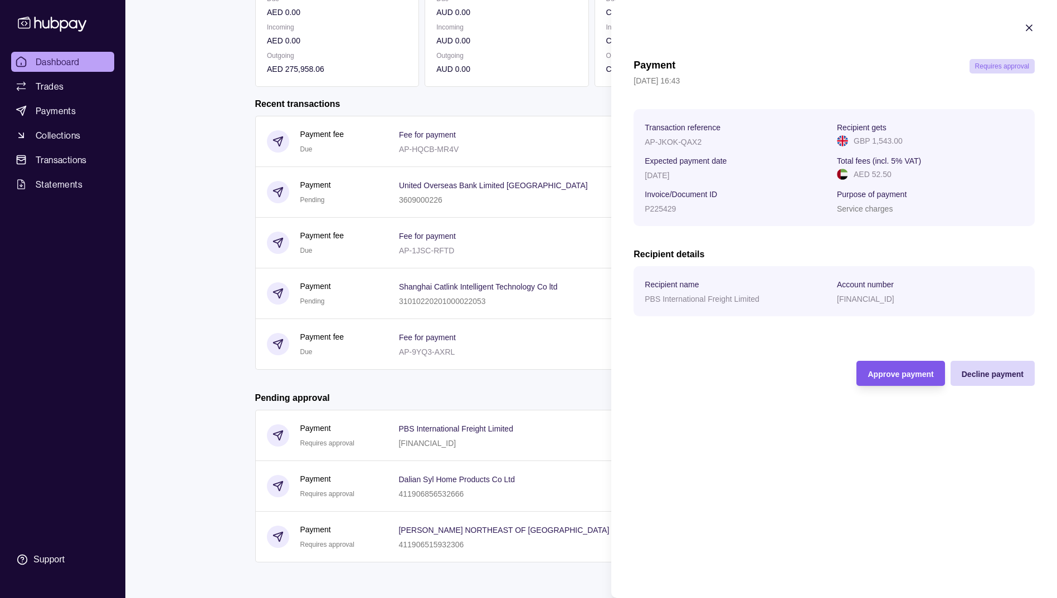
click at [906, 381] on div "Approve payment" at bounding box center [892, 373] width 82 height 25
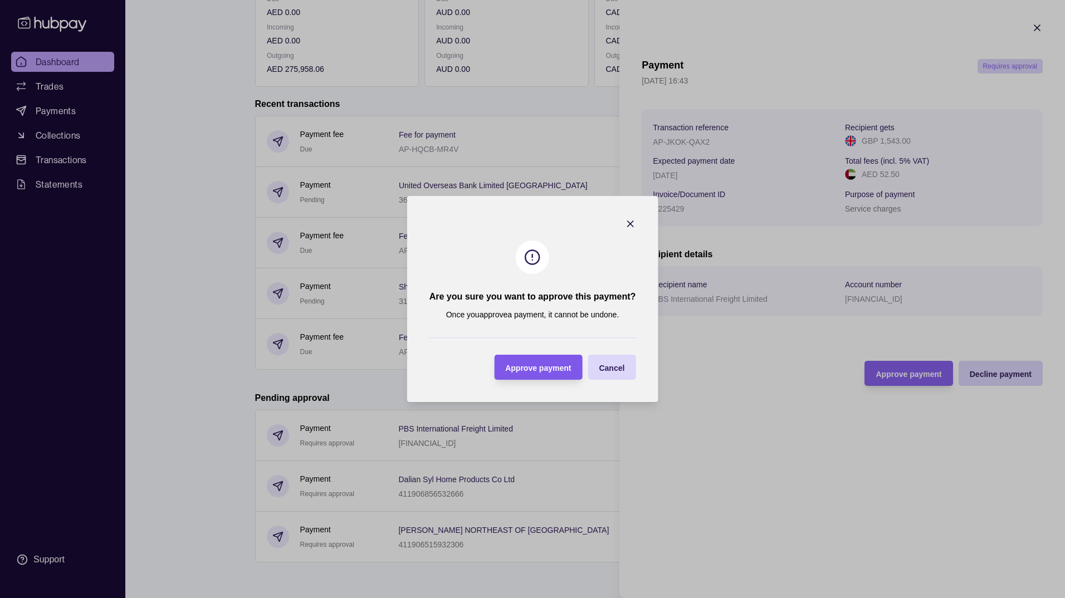
click at [549, 367] on span "Approve payment" at bounding box center [538, 368] width 66 height 9
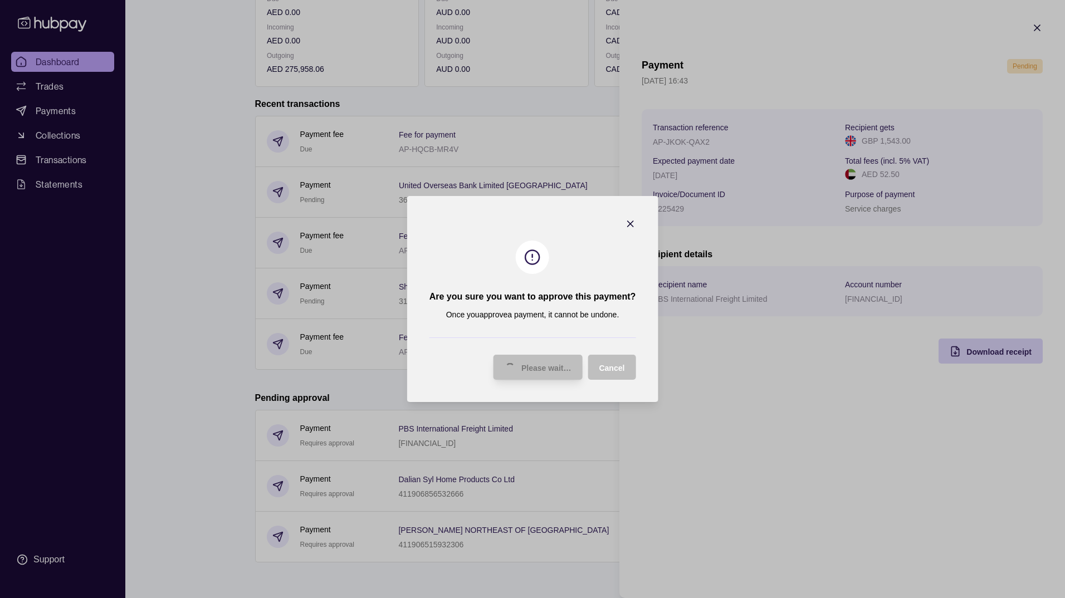
scroll to position [136, 0]
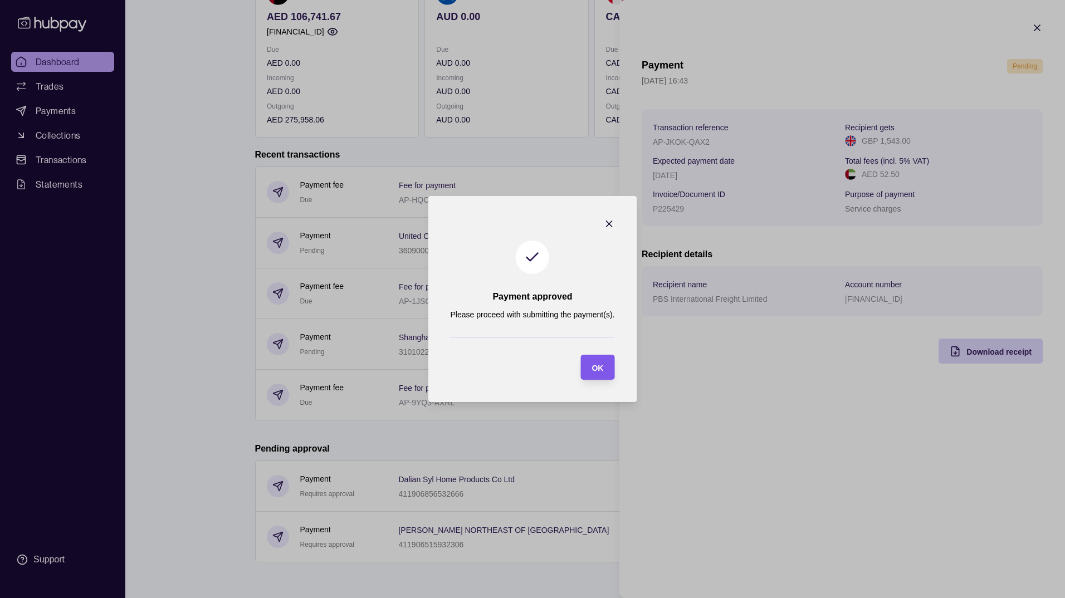
click at [598, 369] on span "OK" at bounding box center [598, 368] width 12 height 9
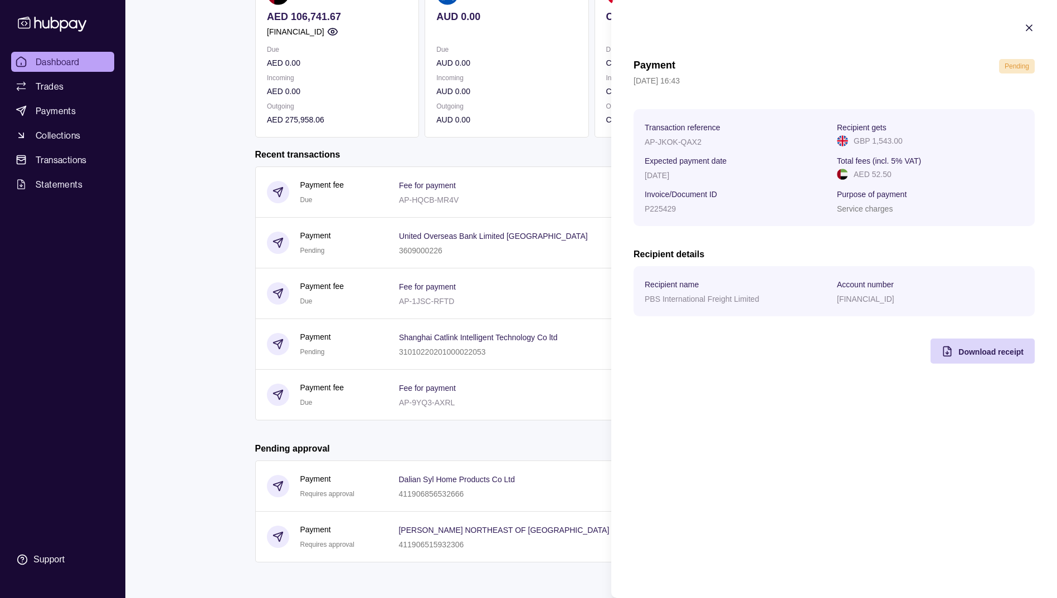
click at [539, 433] on html "Dashboard Trades Payments Collections Transactions Statements Support S Hello, …" at bounding box center [528, 231] width 1057 height 735
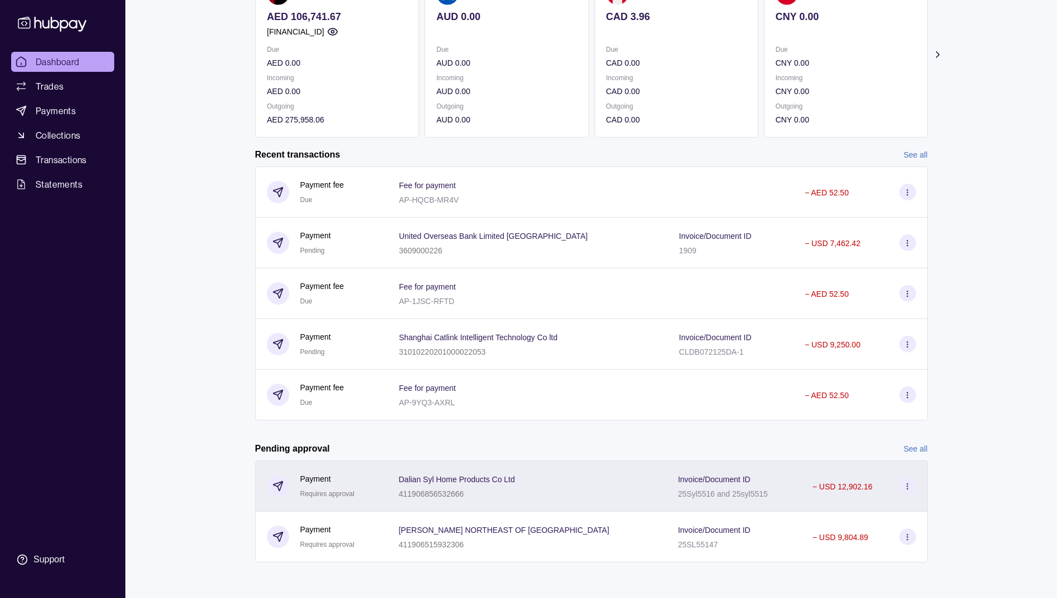
click at [906, 487] on icon at bounding box center [907, 486] width 8 height 8
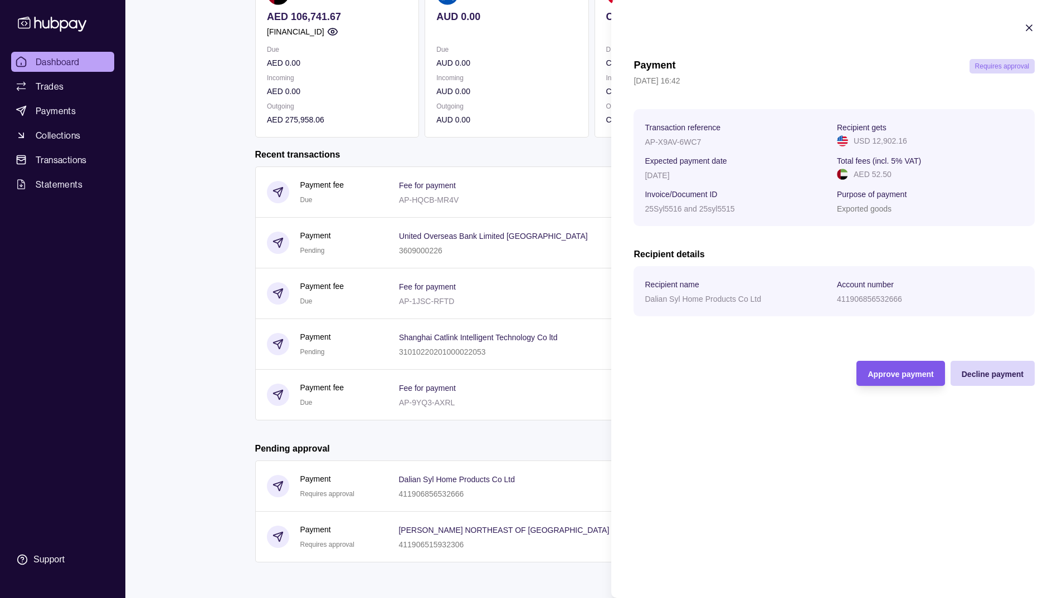
click at [920, 375] on span "Approve payment" at bounding box center [900, 374] width 66 height 9
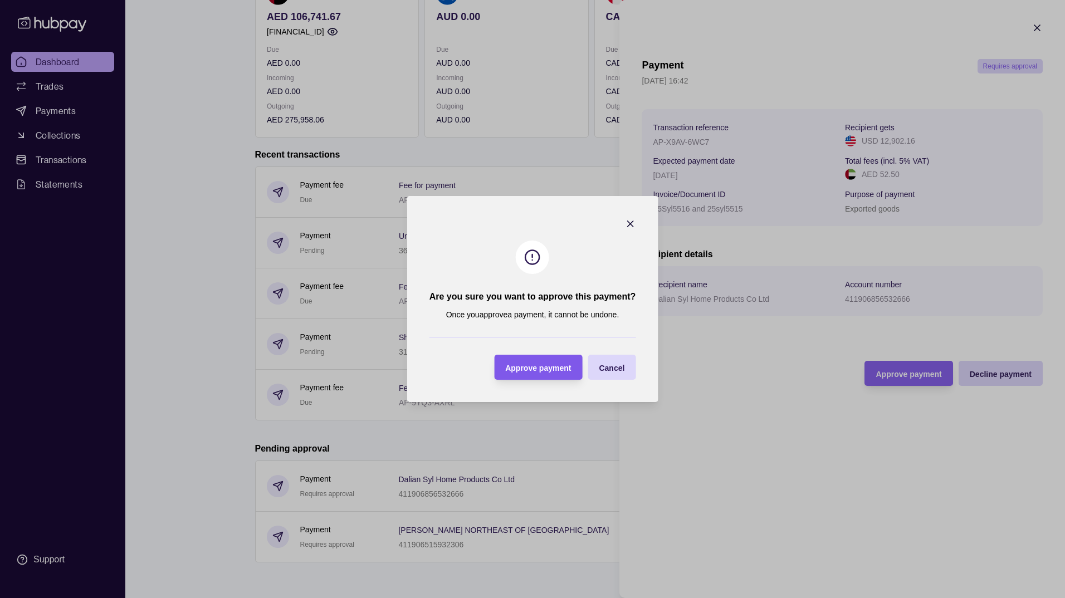
click at [531, 365] on span "Approve payment" at bounding box center [538, 368] width 66 height 9
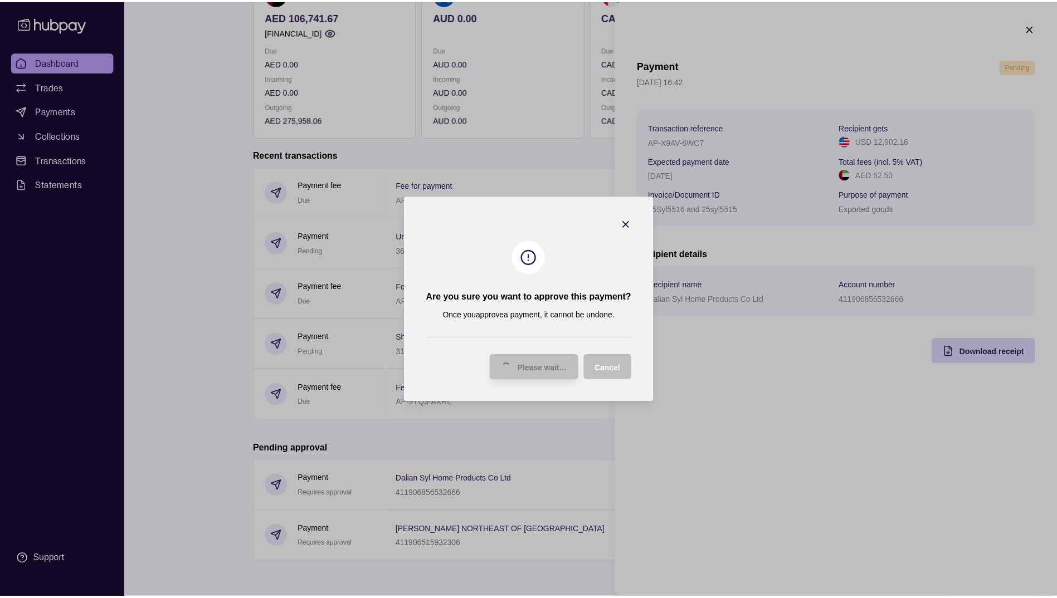
scroll to position [86, 0]
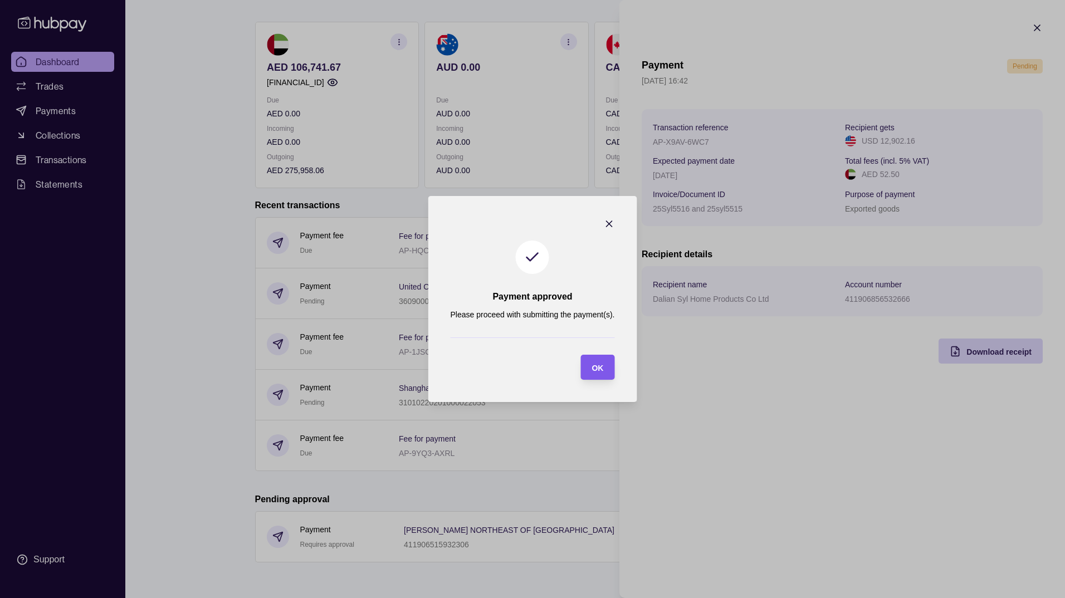
click at [590, 369] on div "OK" at bounding box center [589, 367] width 28 height 25
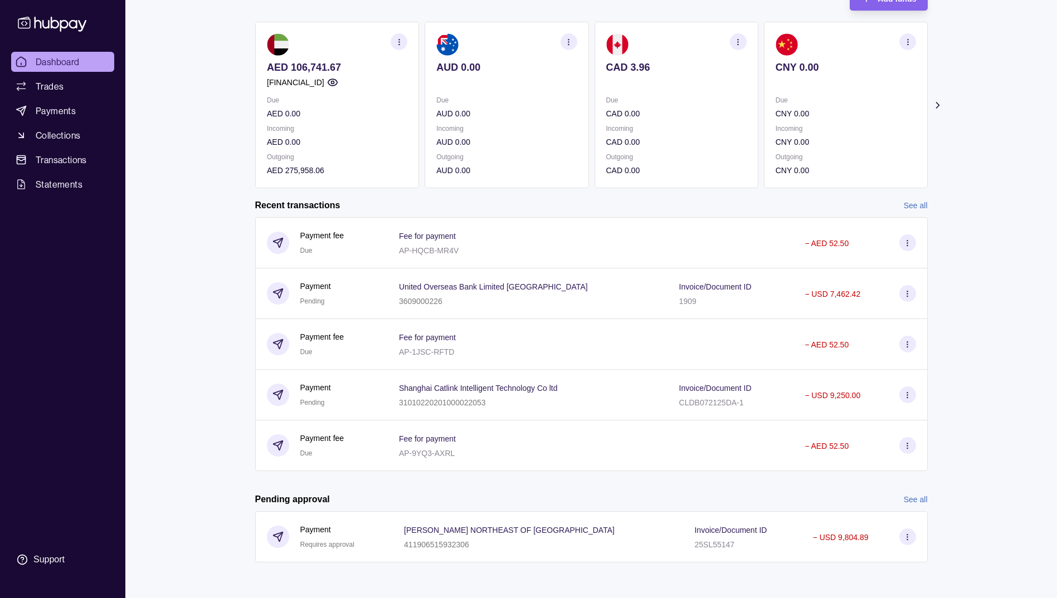
click at [579, 477] on html "Dashboard Trades Payments Collections Transactions Statements Support S Hello, …" at bounding box center [528, 256] width 1057 height 684
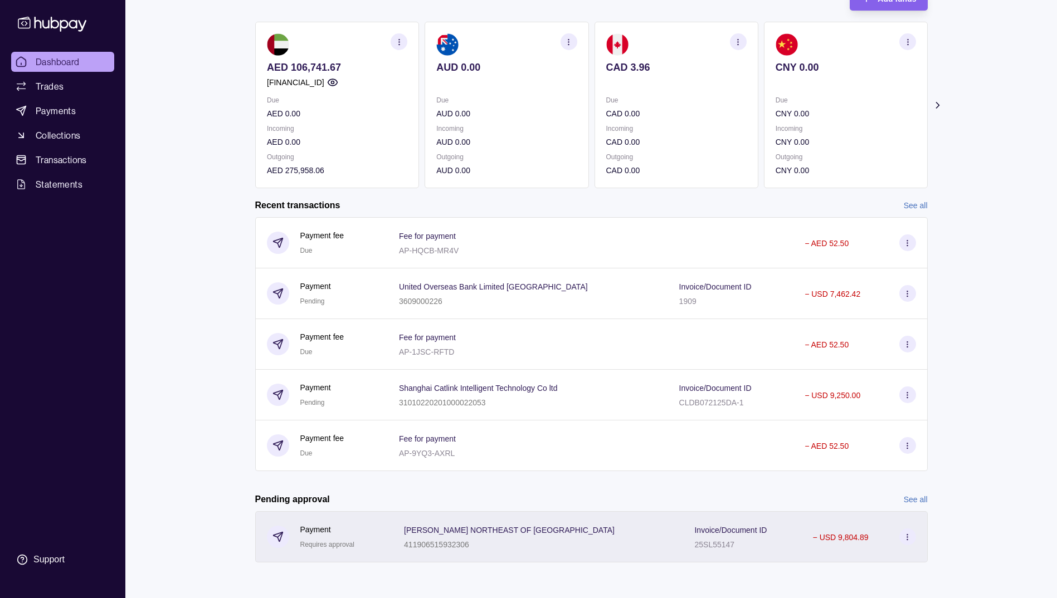
click at [900, 537] on section at bounding box center [907, 537] width 17 height 17
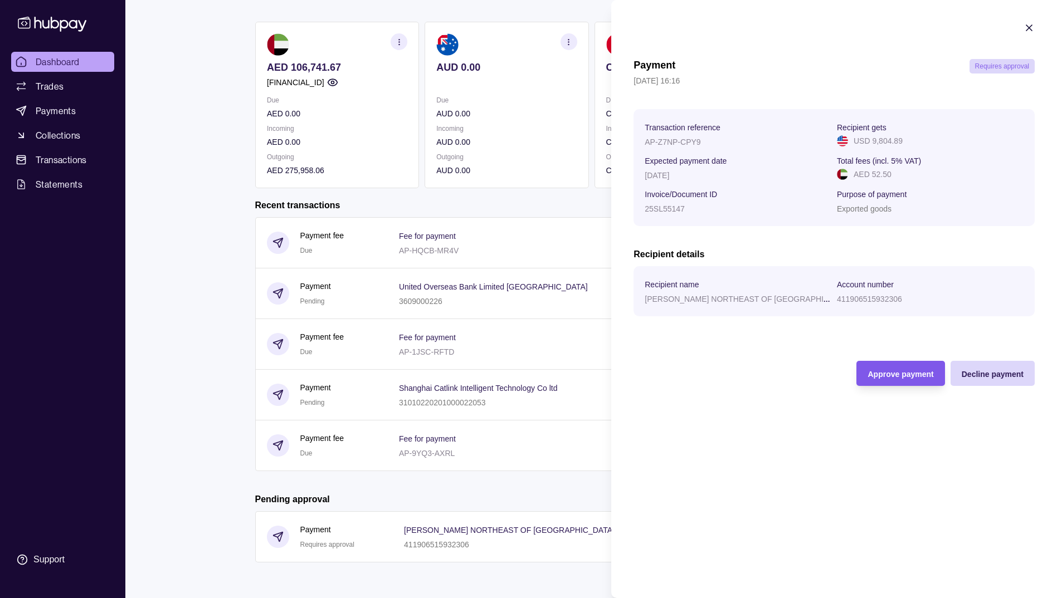
click at [874, 377] on span "Approve payment" at bounding box center [900, 374] width 66 height 9
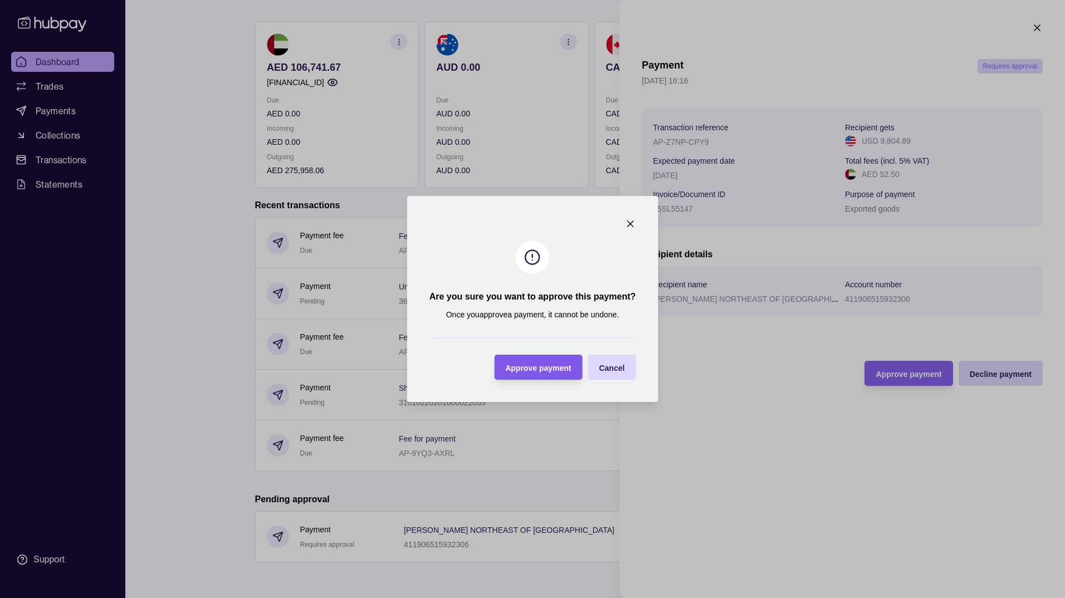
click at [565, 372] on span "Approve payment" at bounding box center [538, 368] width 66 height 9
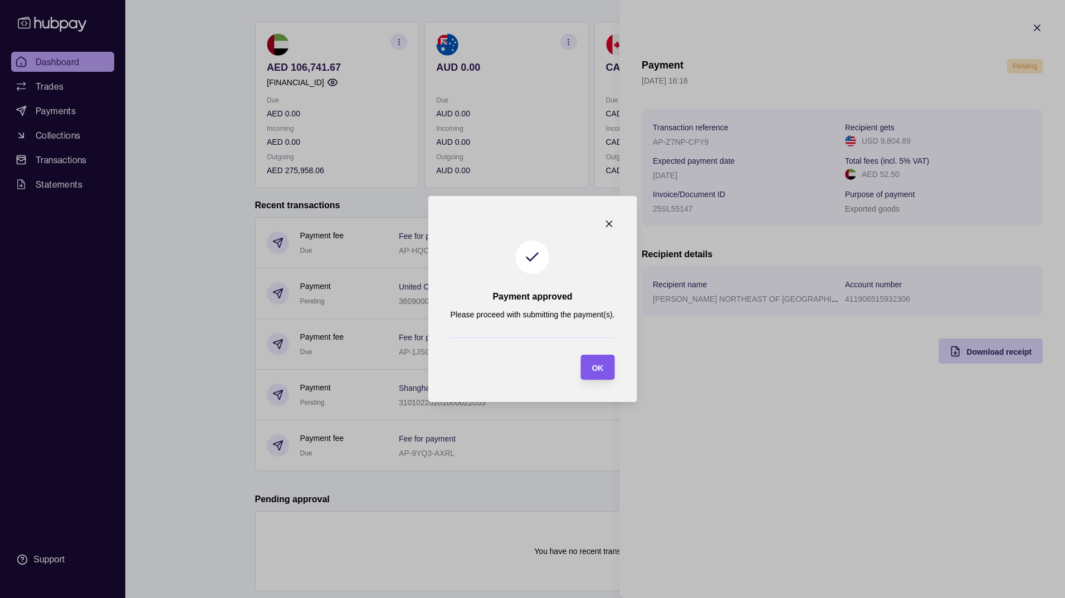
click at [599, 367] on span "OK" at bounding box center [598, 368] width 12 height 9
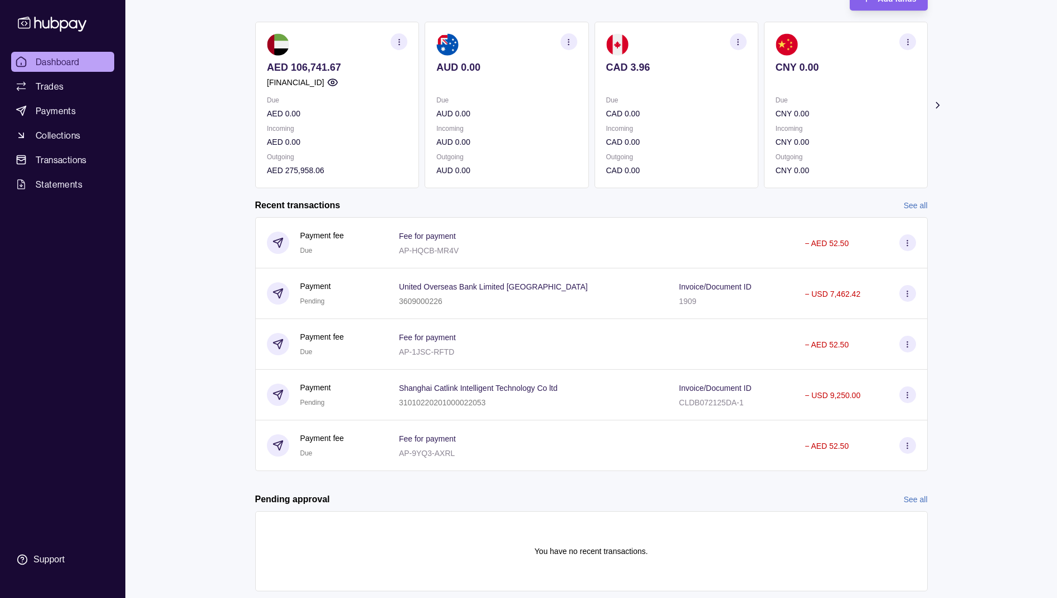
click at [568, 489] on html "Dashboard Trades Payments Collections Transactions Statements Support S Hello, …" at bounding box center [528, 270] width 1057 height 713
click at [1023, 413] on div "Dashboard Trades Payments Collections Transactions Statements Support S Hello, …" at bounding box center [528, 270] width 1057 height 713
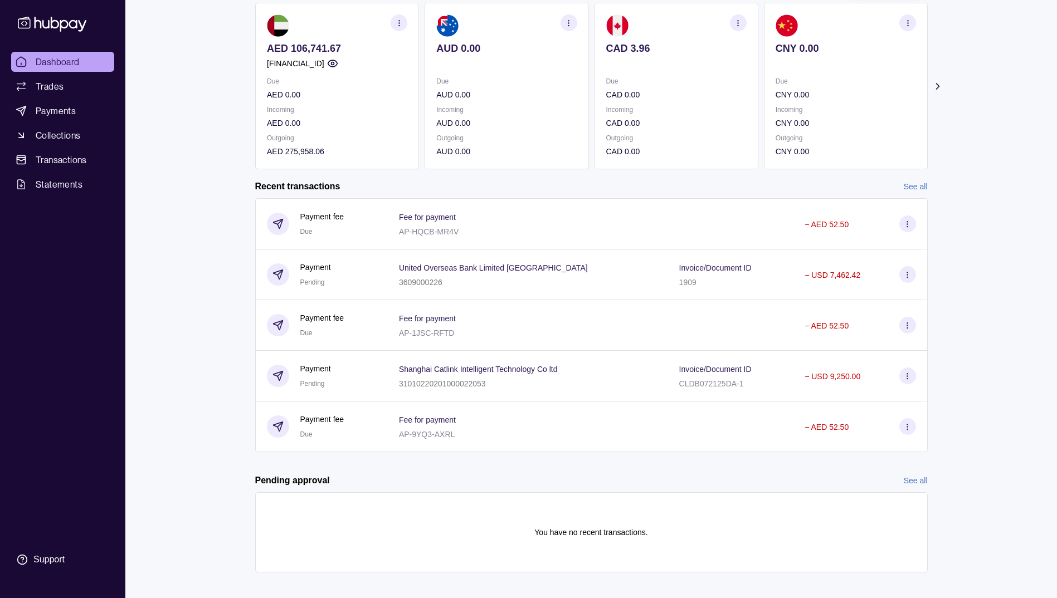
scroll to position [115, 0]
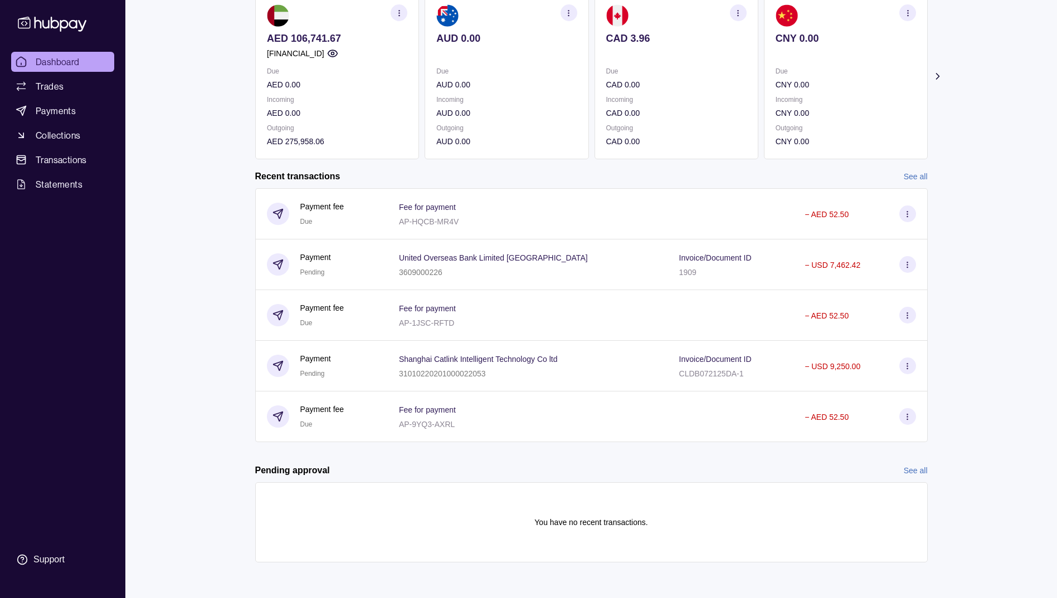
click at [923, 174] on link "See all" at bounding box center [916, 176] width 24 height 12
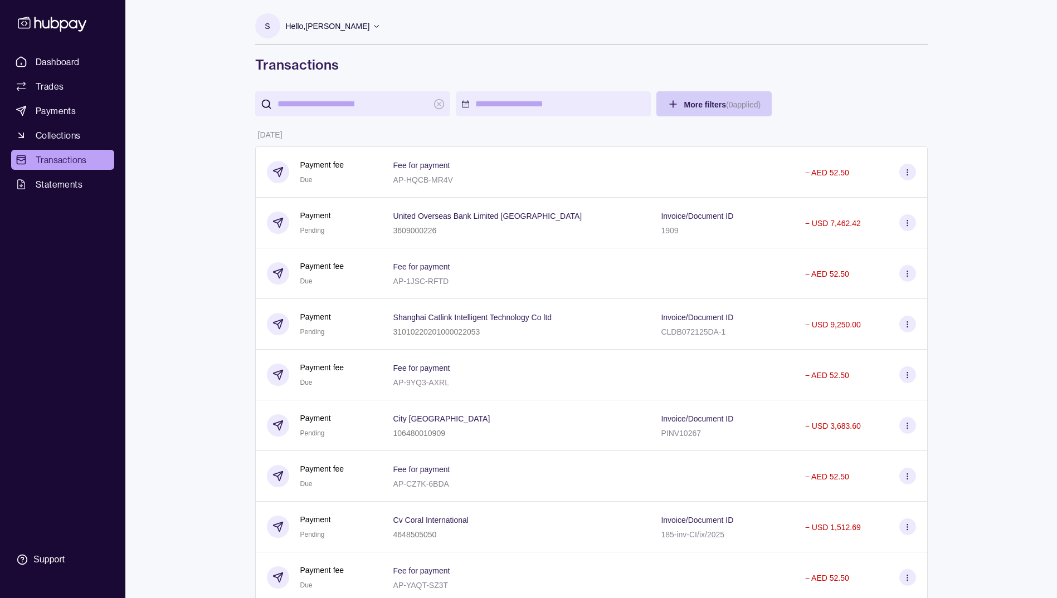
click at [685, 109] on html "Dashboard Trades Payments Collections Transactions Statements Support S Hello, …" at bounding box center [528, 591] width 1057 height 1183
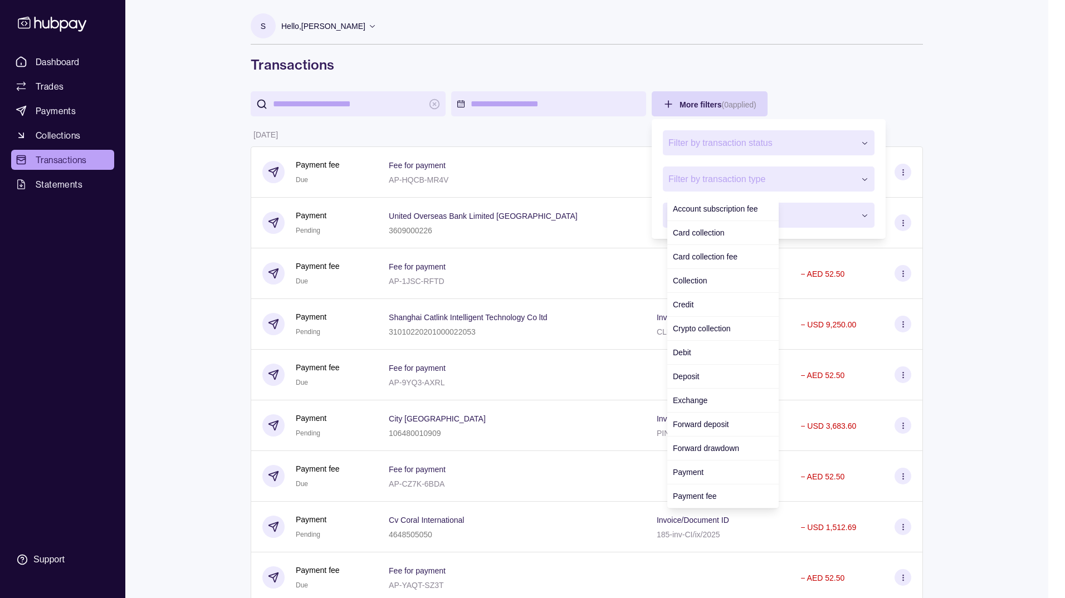
click at [805, 176] on span "Filter by transaction type" at bounding box center [761, 179] width 187 height 13
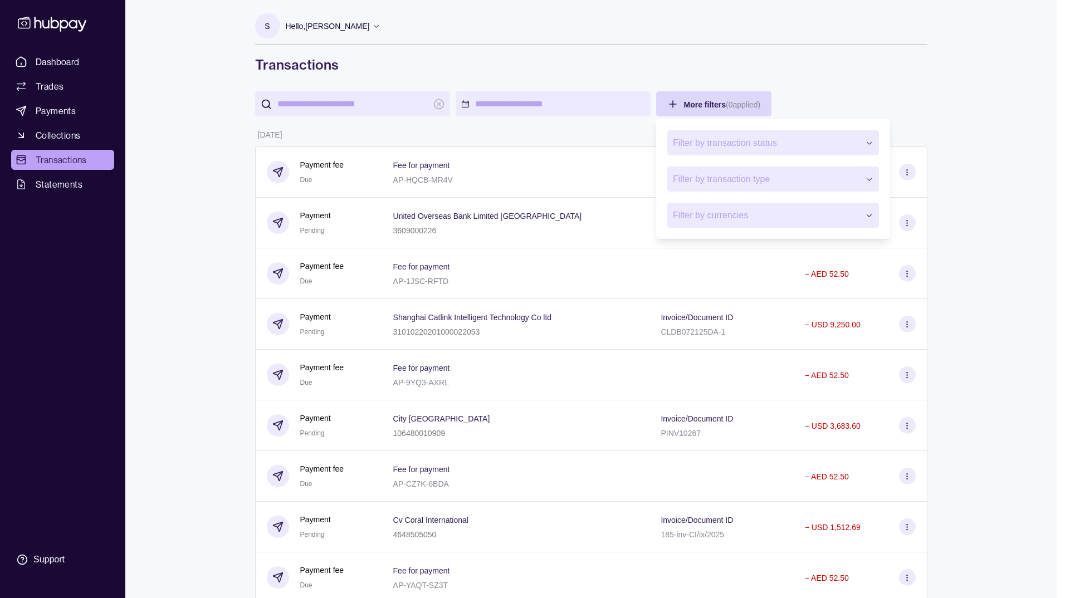
click at [805, 176] on span "Filter by transaction type" at bounding box center [766, 179] width 187 height 13
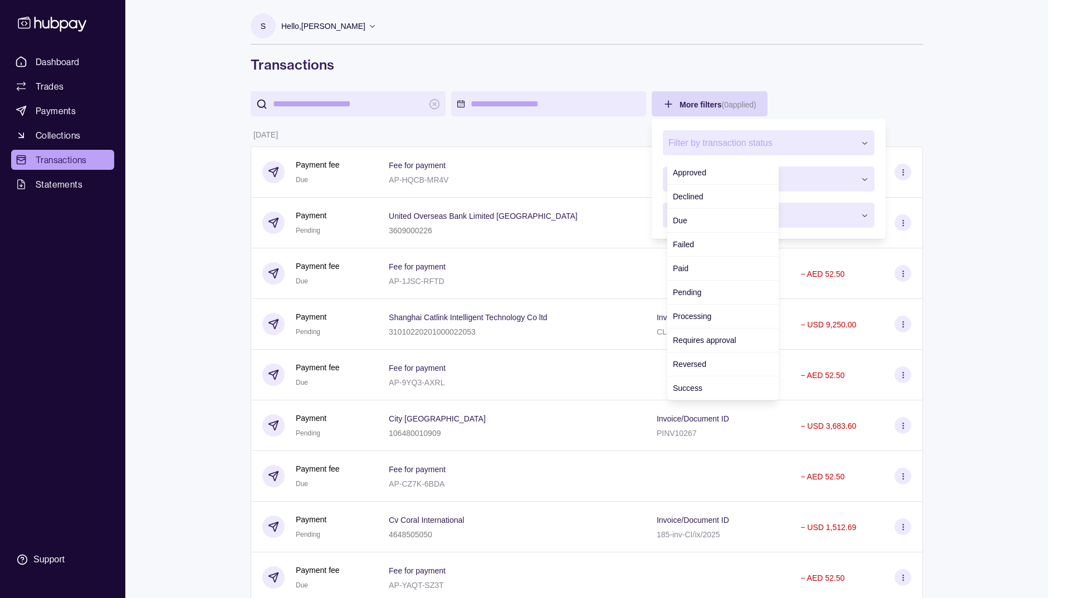
click at [794, 141] on span "Filter by transaction status" at bounding box center [761, 142] width 187 height 13
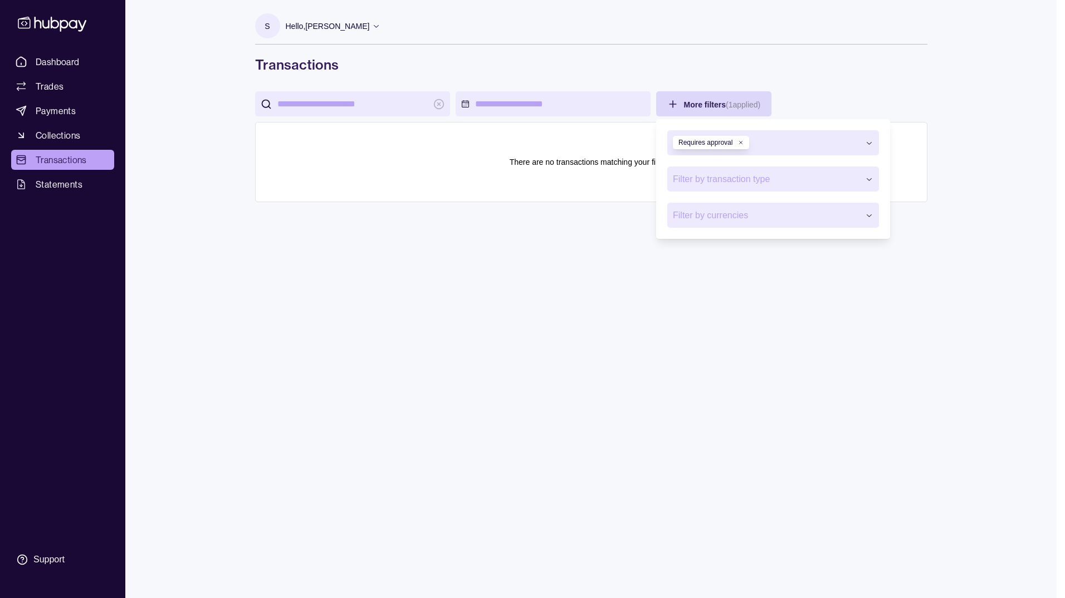
click at [740, 144] on icon "button" at bounding box center [741, 143] width 6 height 6
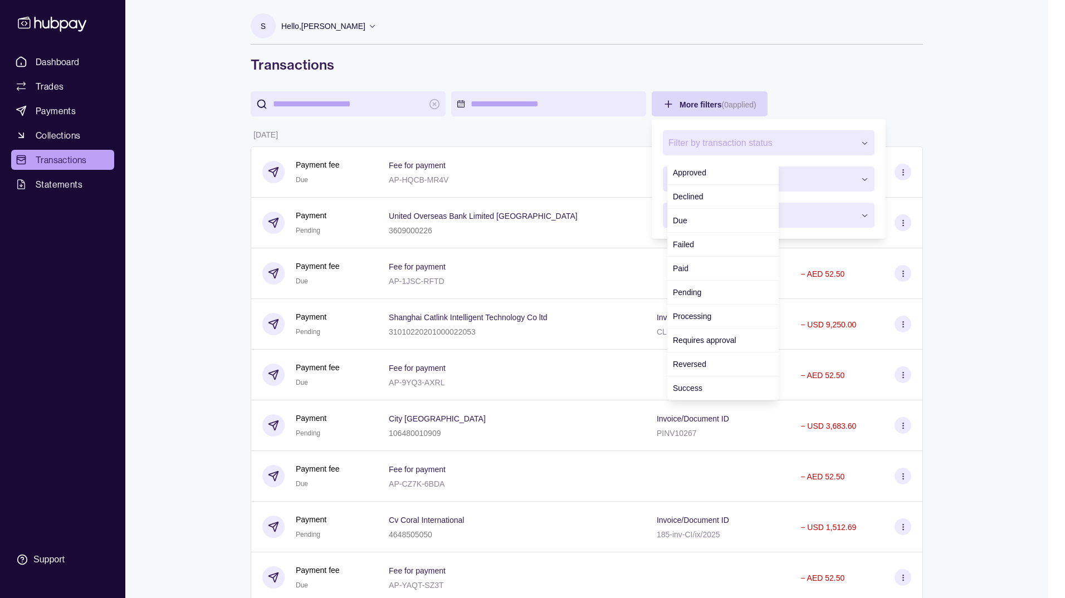
click at [788, 150] on button "Filter by transaction status" at bounding box center [769, 142] width 212 height 25
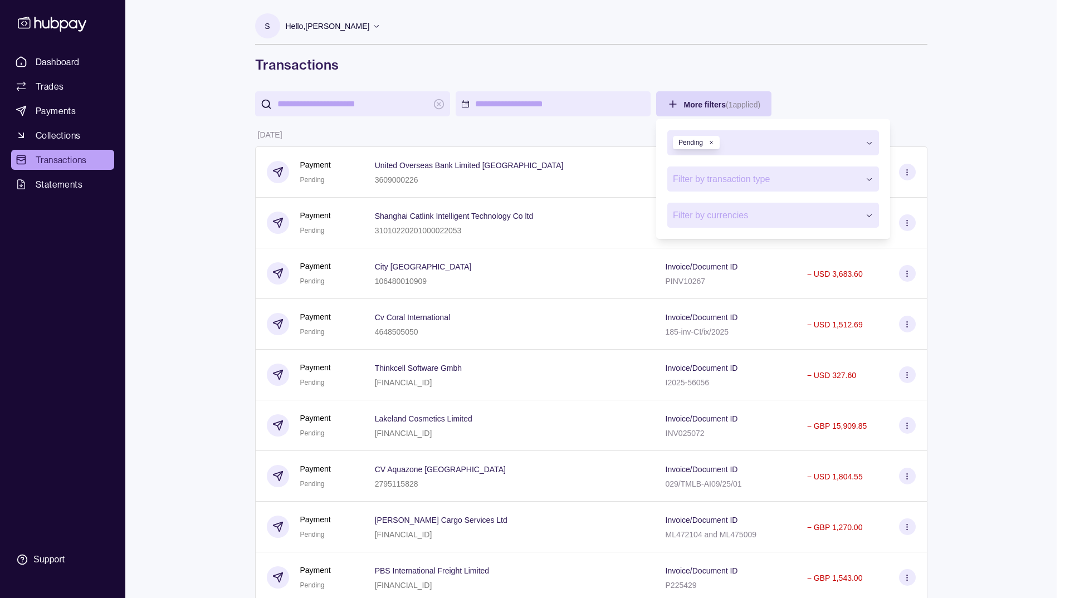
click at [993, 144] on html "Dashboard Trades Payments Collections Transactions Statements Support S Hello, …" at bounding box center [532, 363] width 1065 height 727
